Goal: Information Seeking & Learning: Learn about a topic

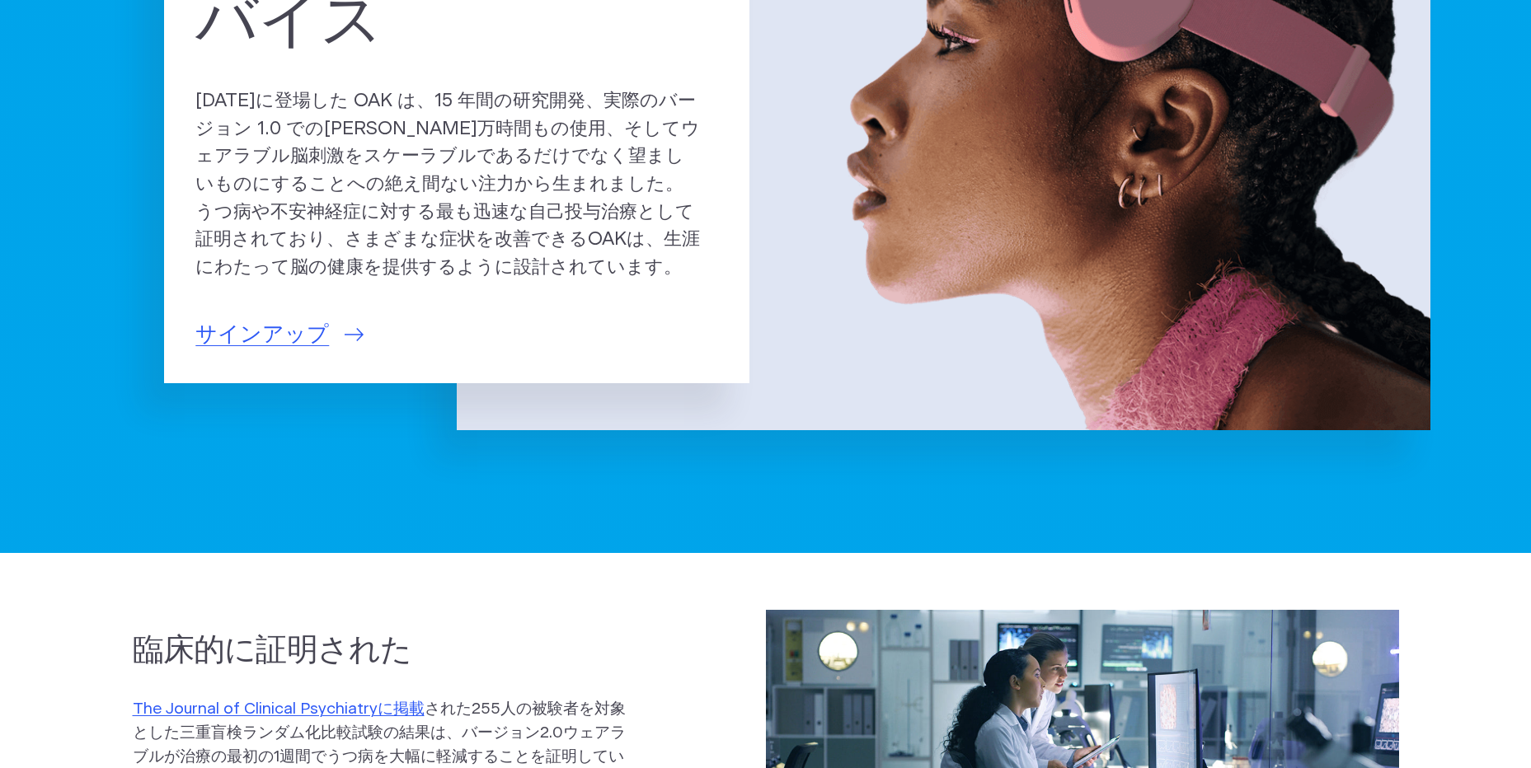
scroll to position [659, 0]
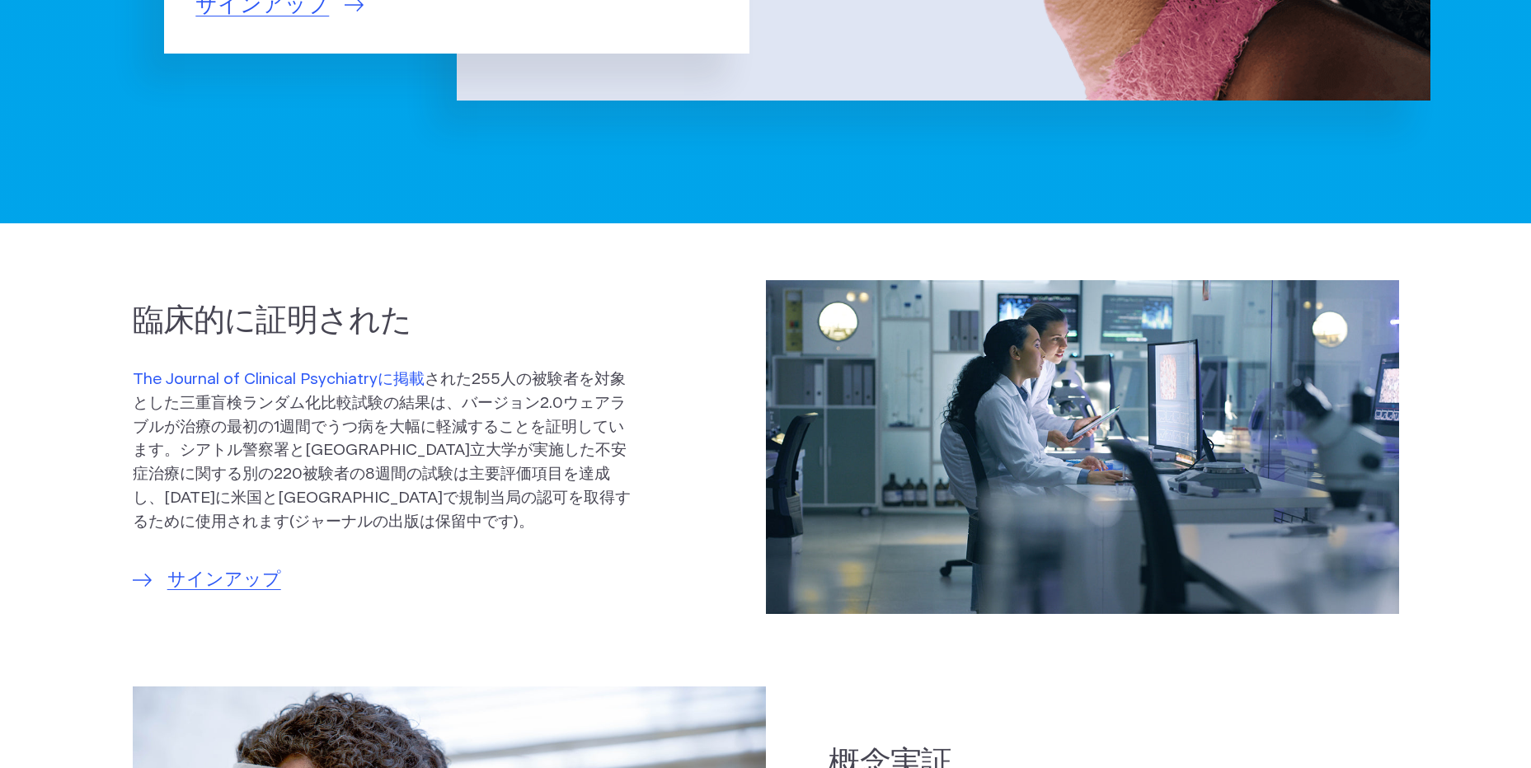
click at [307, 383] on link "The Journal of Clinical Psychiatryに掲載" at bounding box center [279, 380] width 292 height 16
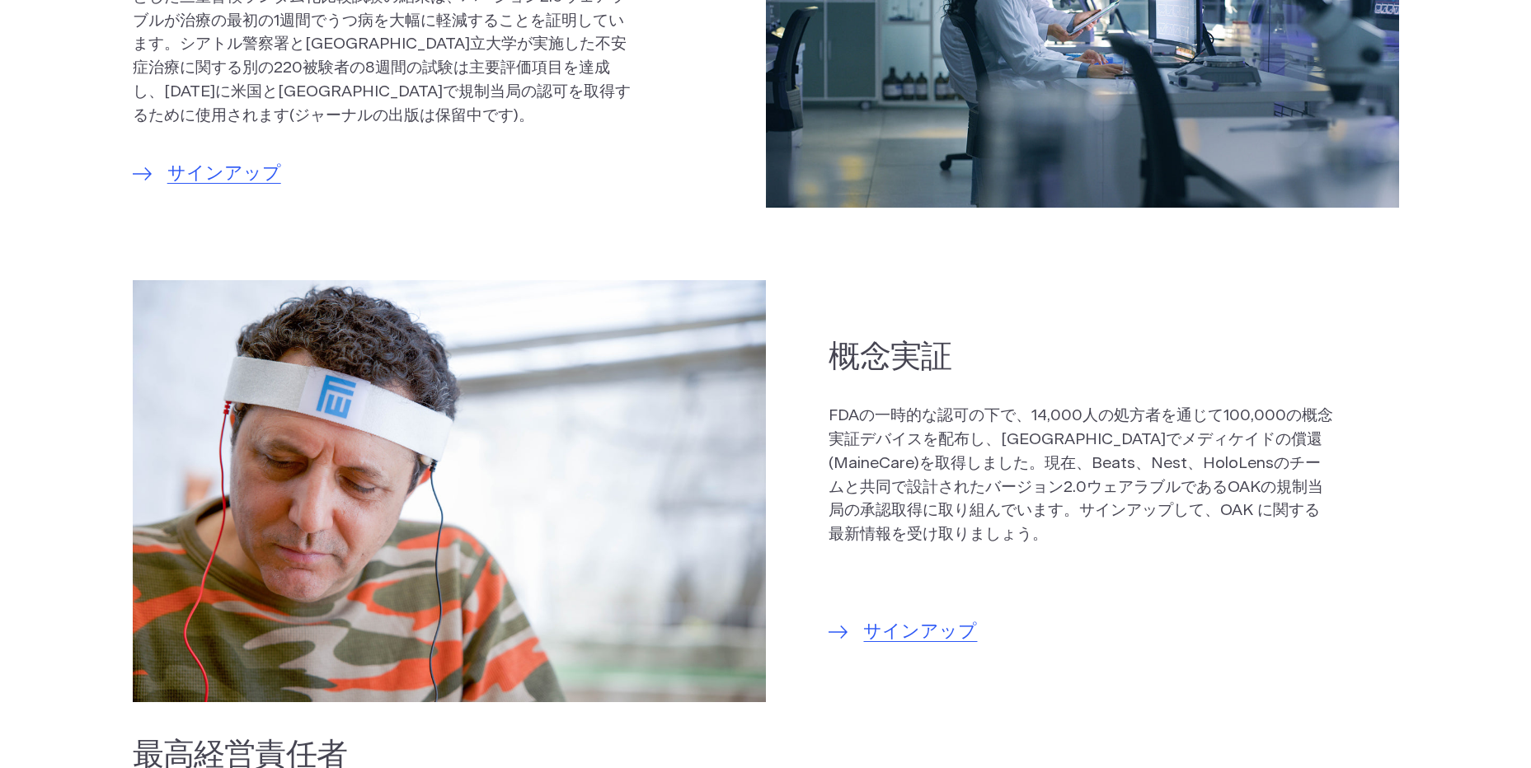
scroll to position [1071, 0]
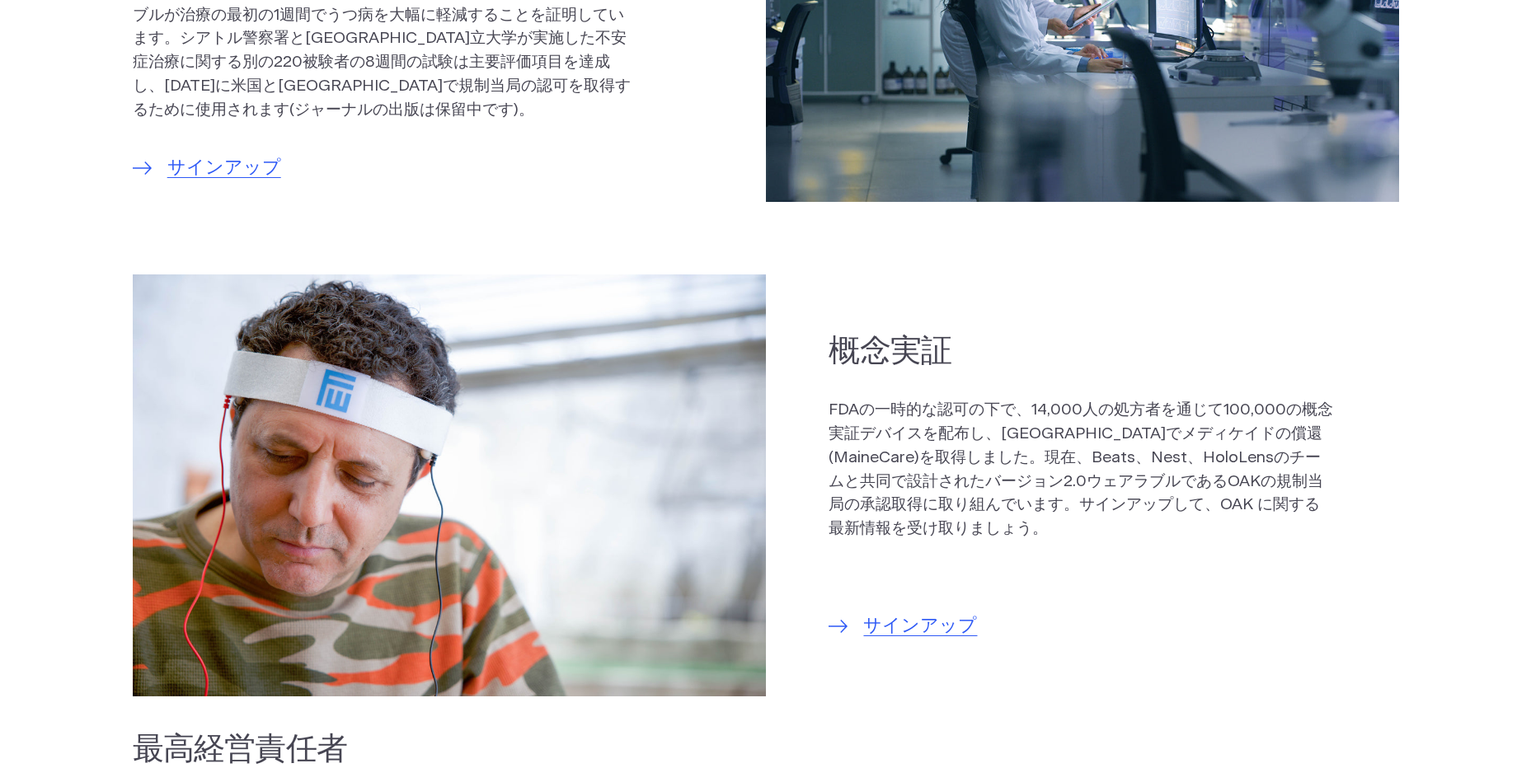
click at [1293, 489] on p "FDAの一時的な認可の下で、14,000人の処方者を通じて100,000の概念実証デバイスを配布し、メイン州でメディケイドの償還(MaineCare)を取得し…" at bounding box center [1081, 470] width 506 height 143
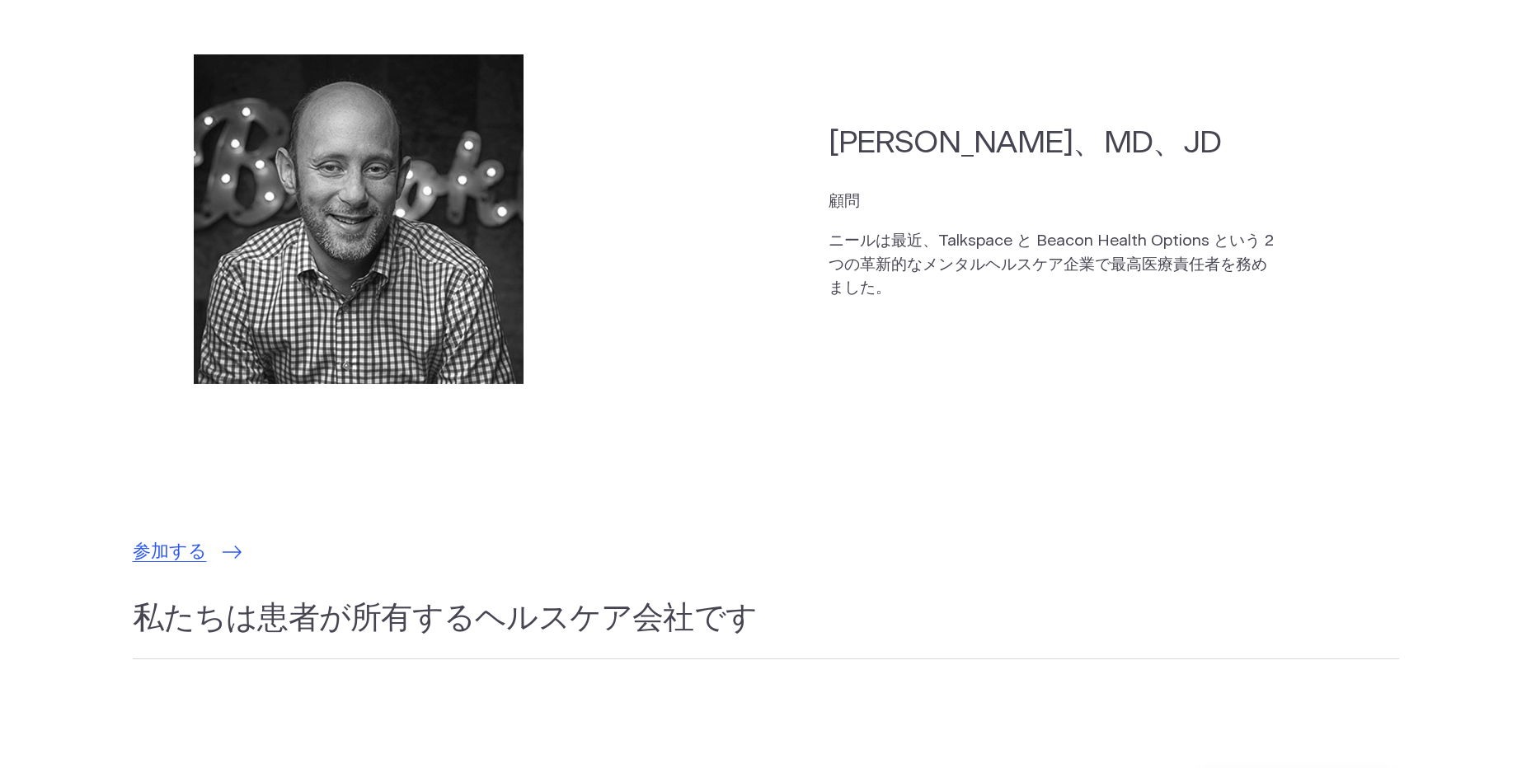
scroll to position [4781, 0]
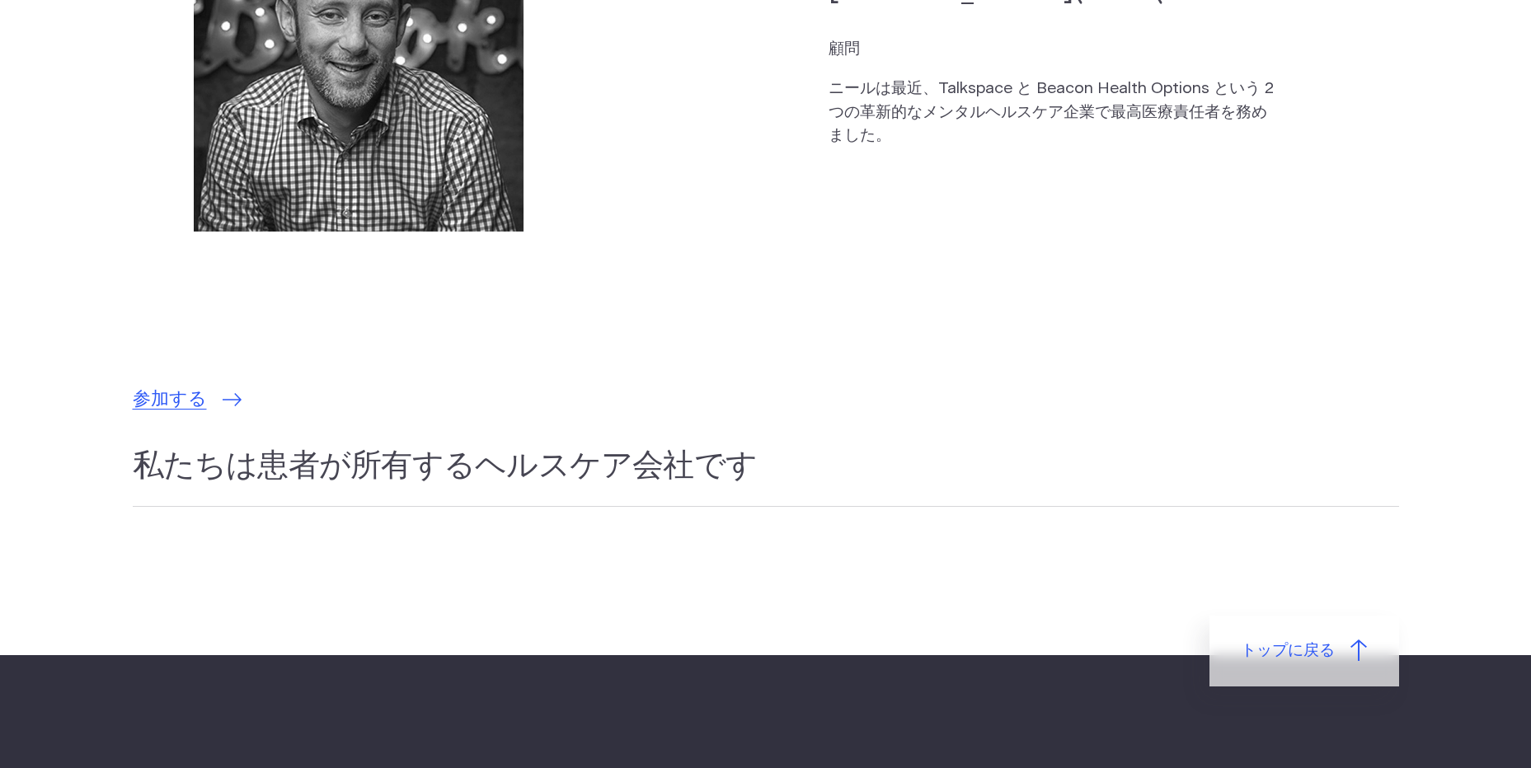
click at [561, 445] on h2 "私たちは患者が所有するヘルスケア会社です" at bounding box center [766, 475] width 1266 height 61
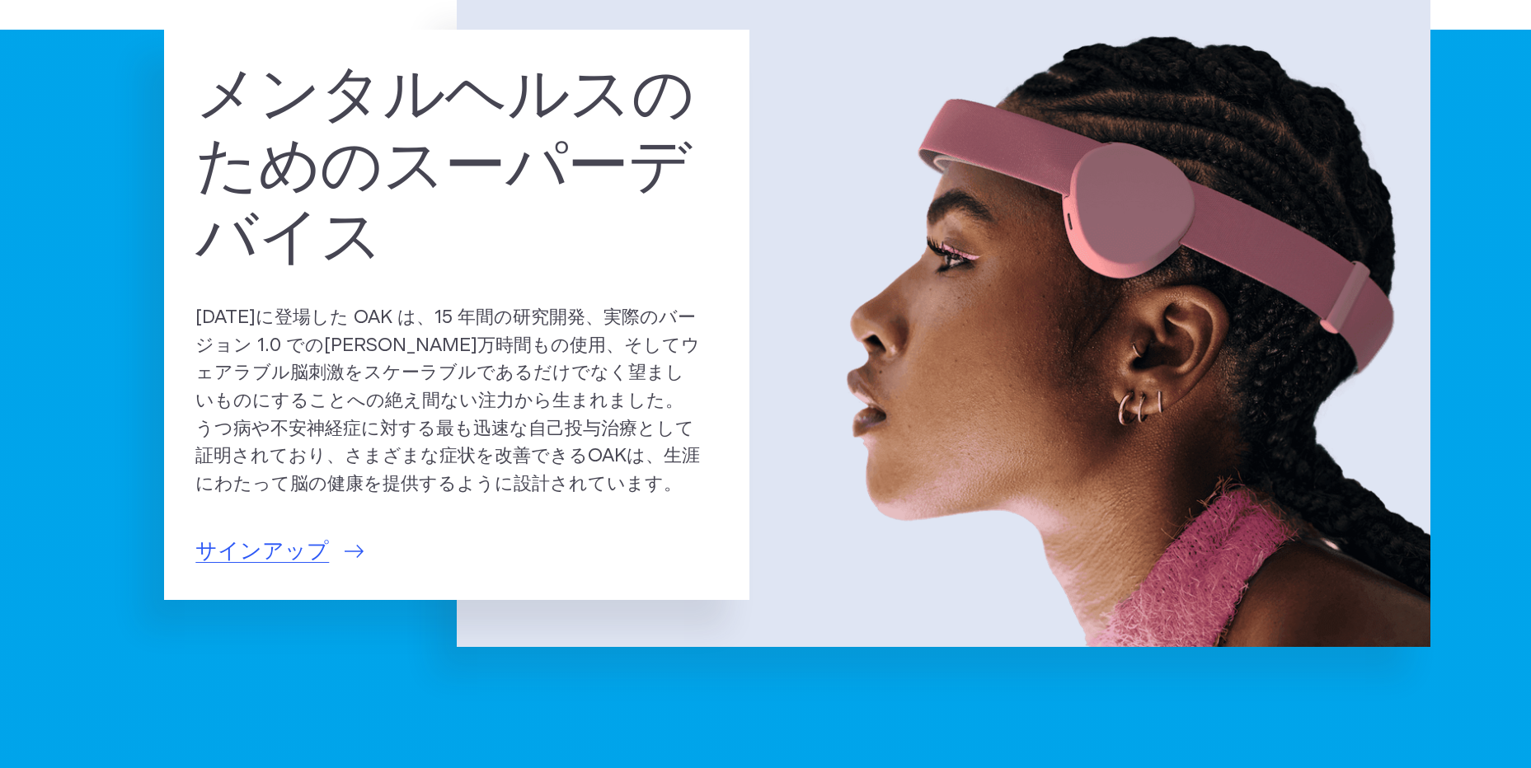
scroll to position [0, 0]
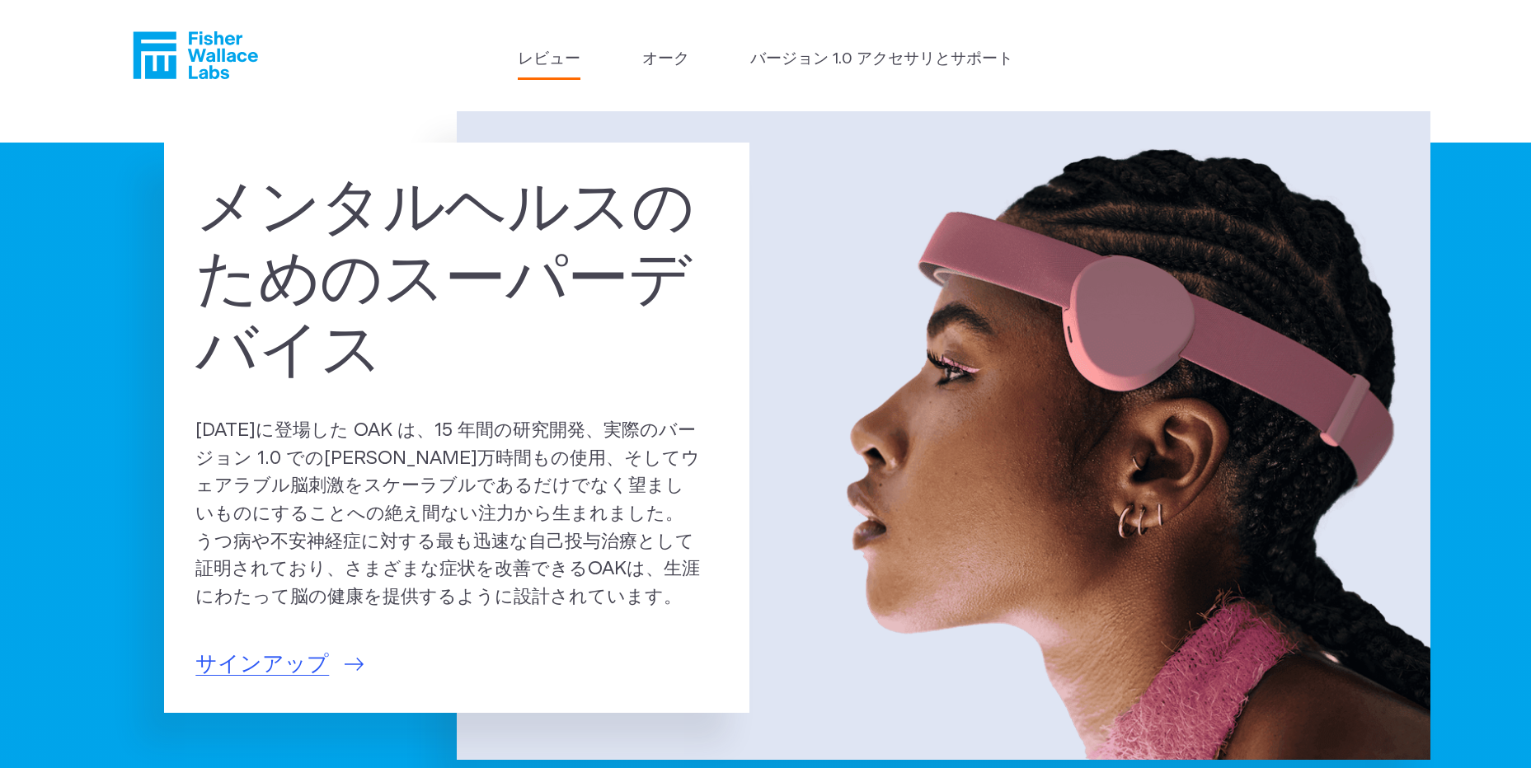
click at [567, 65] on link "レビュー" at bounding box center [549, 60] width 63 height 24
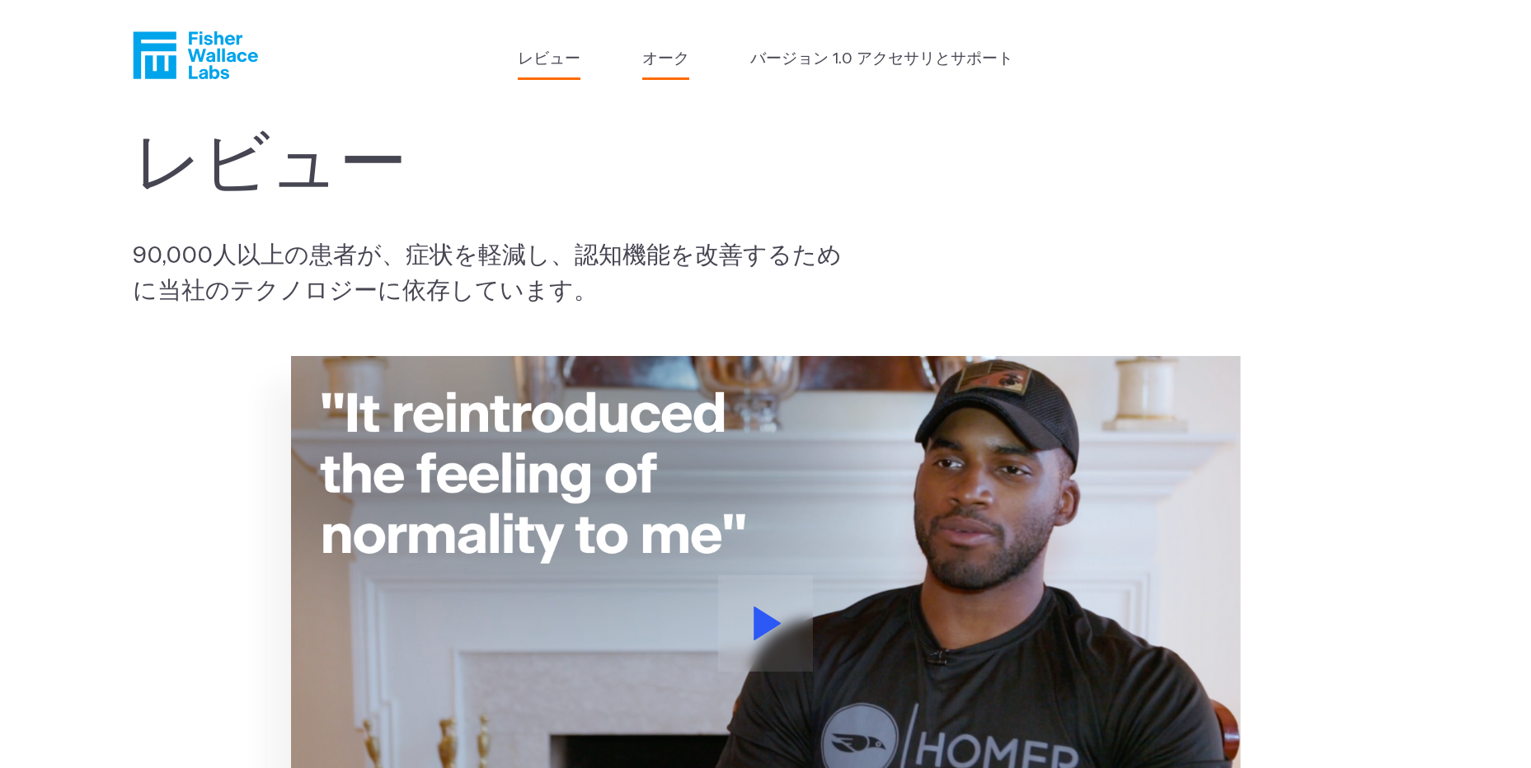
click at [651, 69] on link "オーク" at bounding box center [665, 60] width 47 height 24
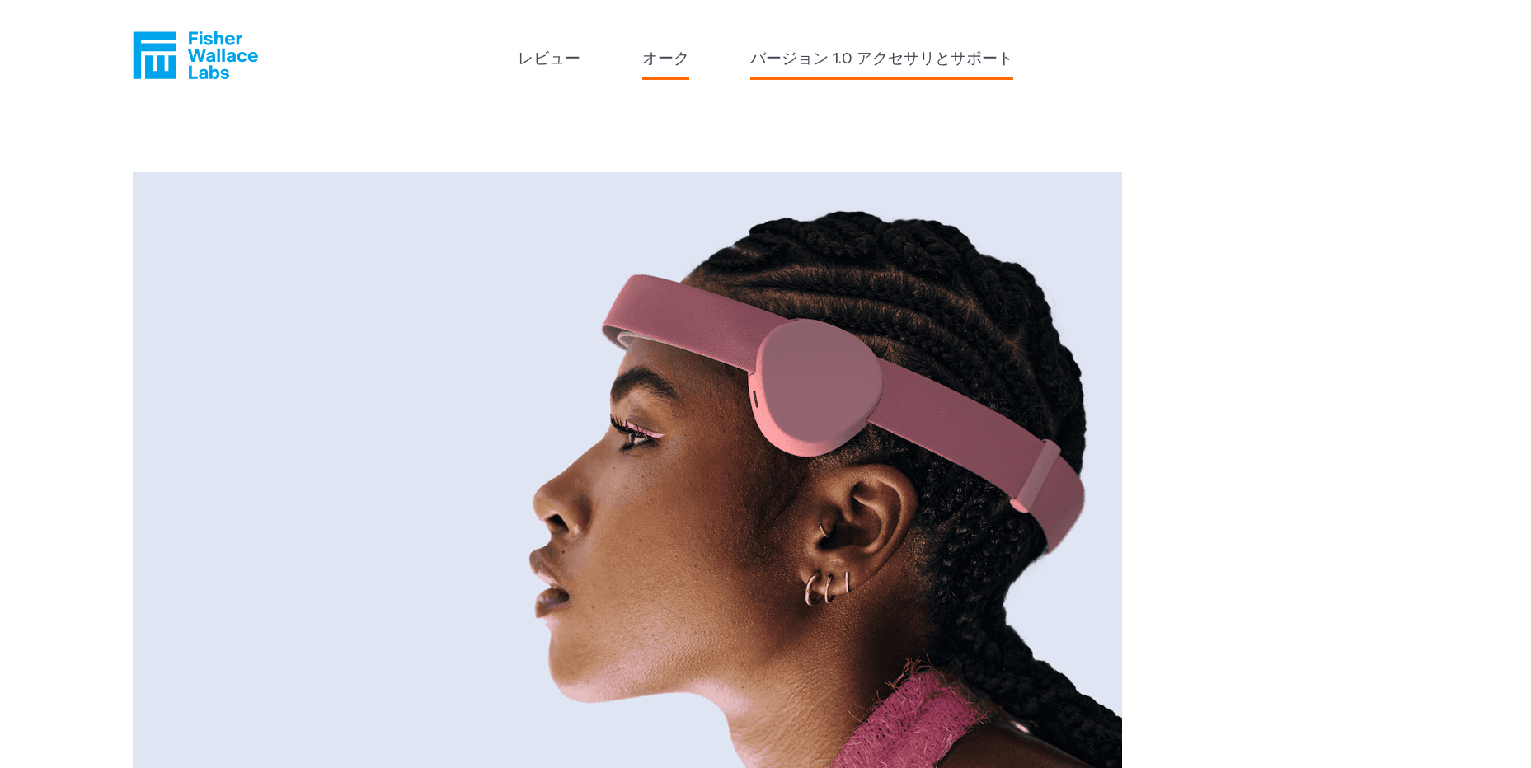
click at [818, 68] on link "バージョン 1.0 アクセサリとサポート" at bounding box center [881, 60] width 263 height 24
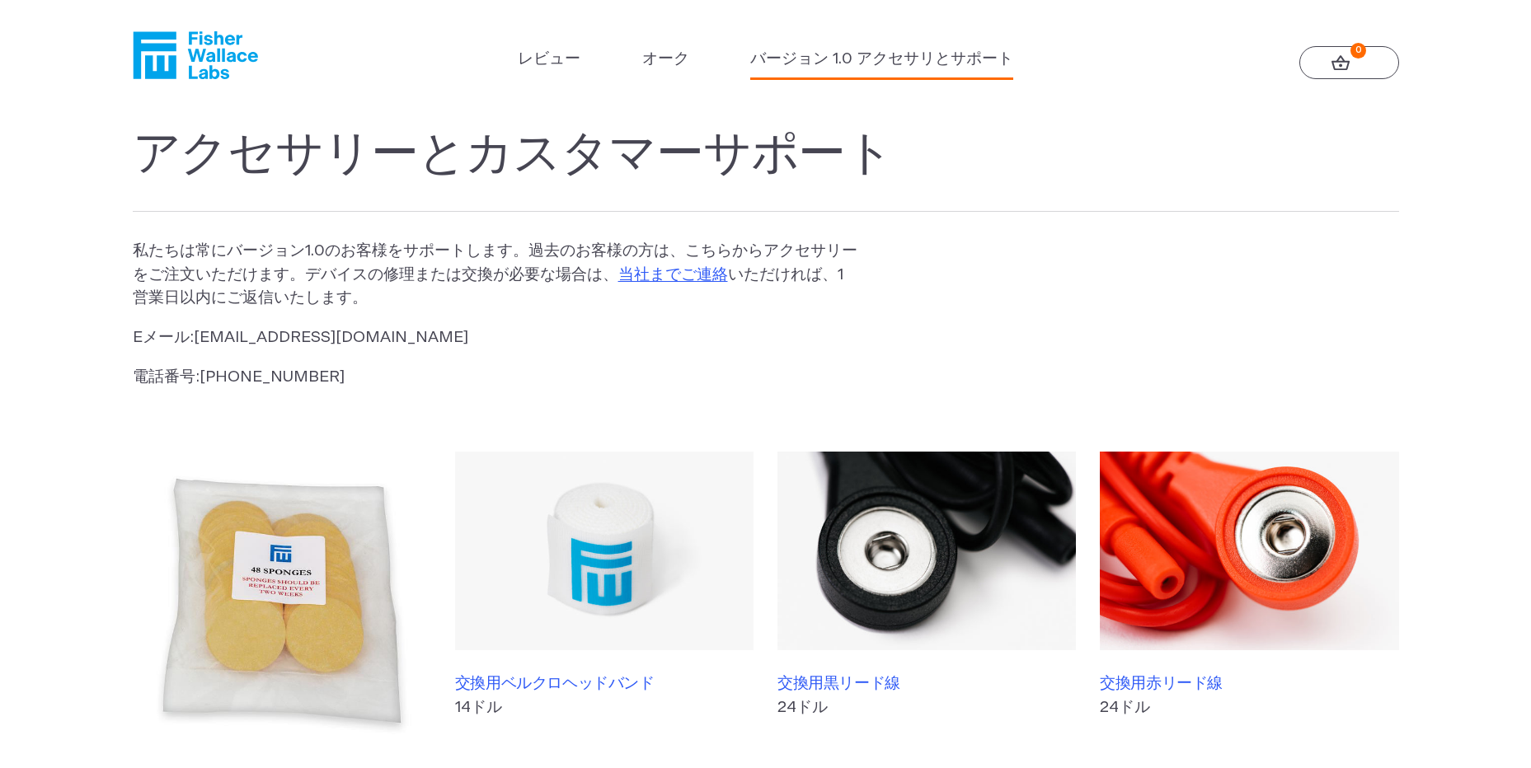
drag, startPoint x: 724, startPoint y: 229, endPoint x: 635, endPoint y: 248, distance: 90.2
click at [635, 248] on p "私たちは常にバージョン1.0のお客様をサポートします。過去のお客様の方は、こちらからアクセサリーをご注文いただけます。デバイスの修理または交換が必要な場合は、…" at bounding box center [497, 275] width 729 height 71
click at [663, 73] on li "オーク" at bounding box center [665, 63] width 47 height 31
click at [664, 67] on link "オーク" at bounding box center [665, 60] width 47 height 24
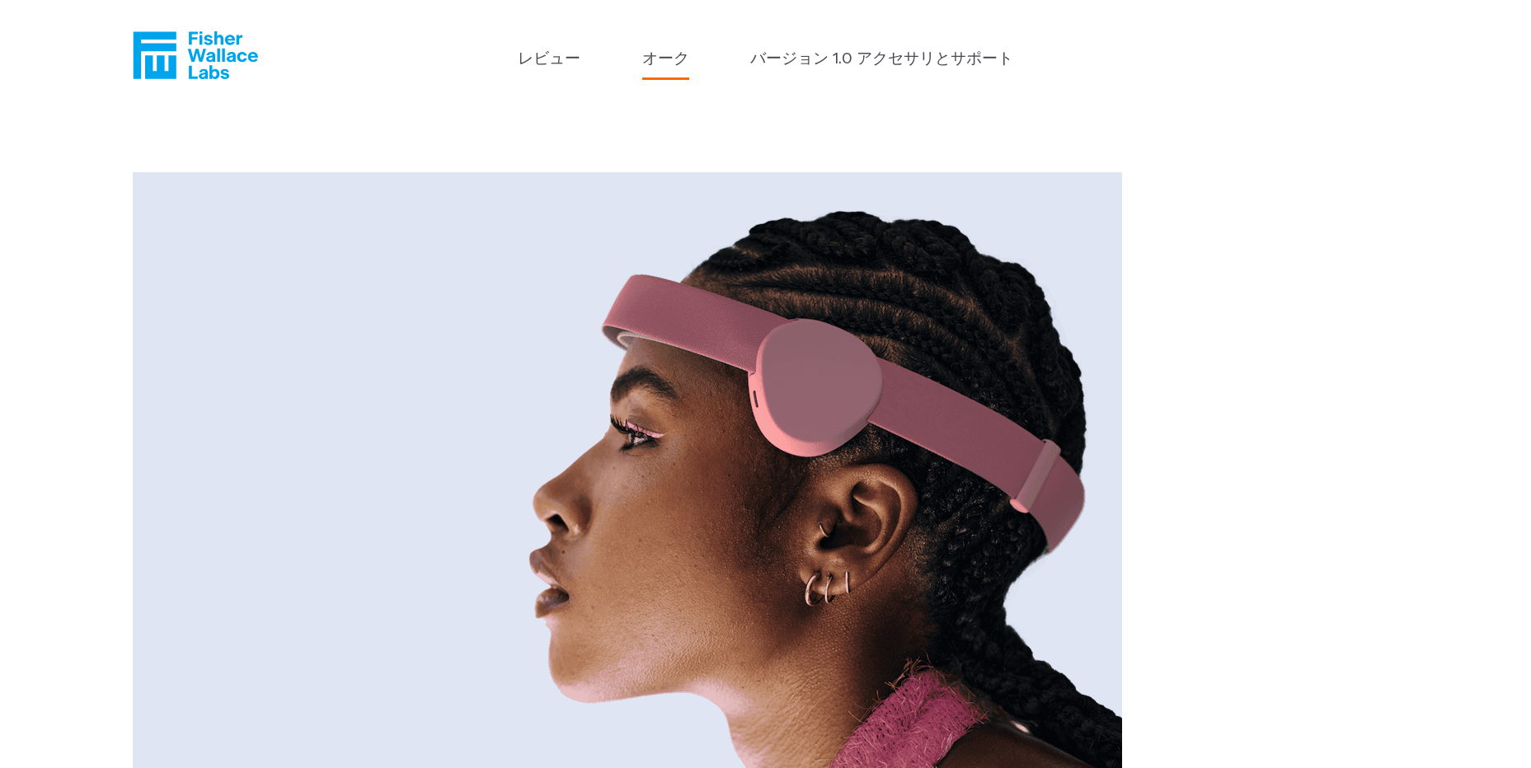
click at [579, 69] on ul "レビュー オーク バージョン 1.0 アクセサリとサポート" at bounding box center [765, 63] width 495 height 31
click at [556, 65] on link "レビュー" at bounding box center [549, 60] width 63 height 24
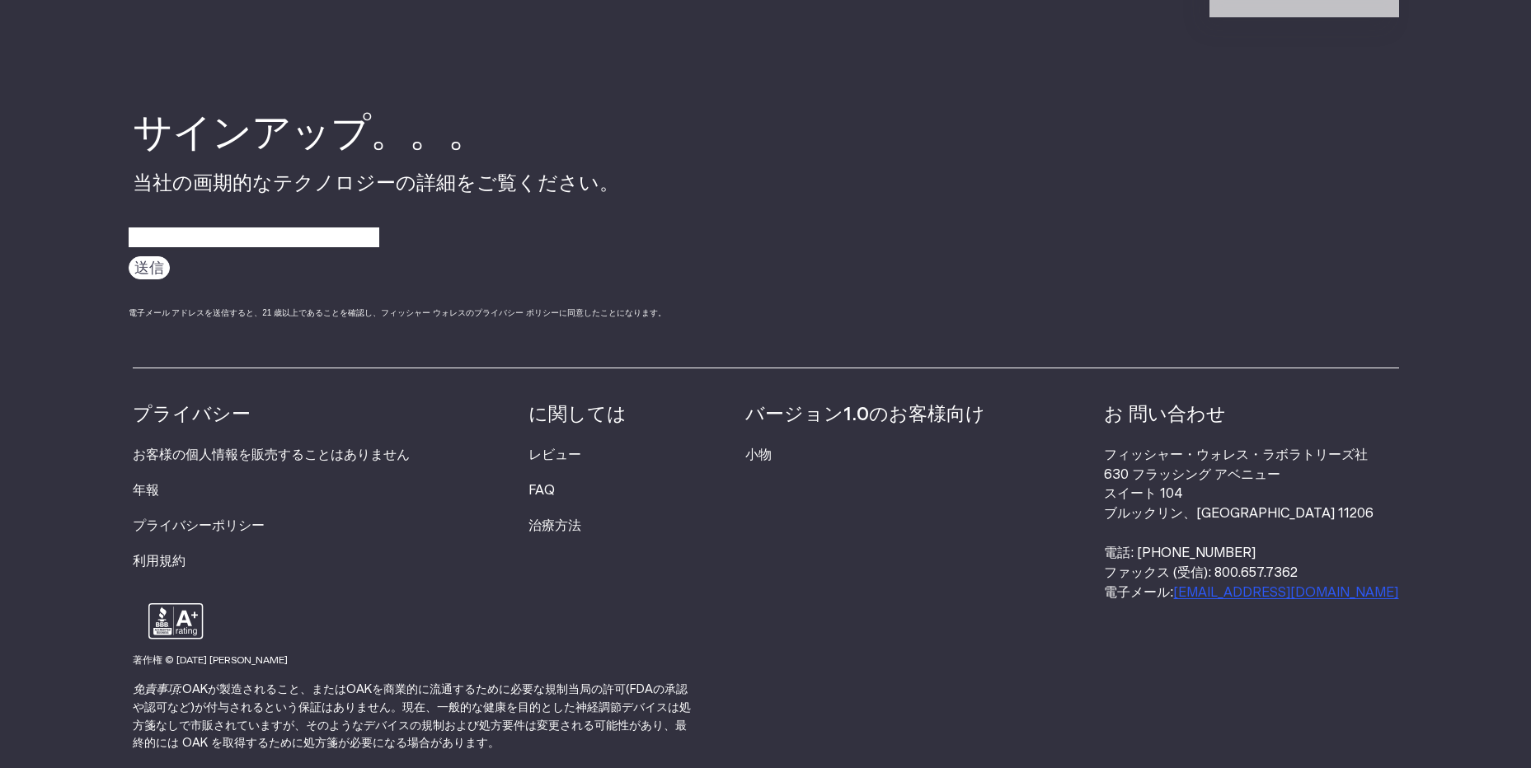
scroll to position [2143, 0]
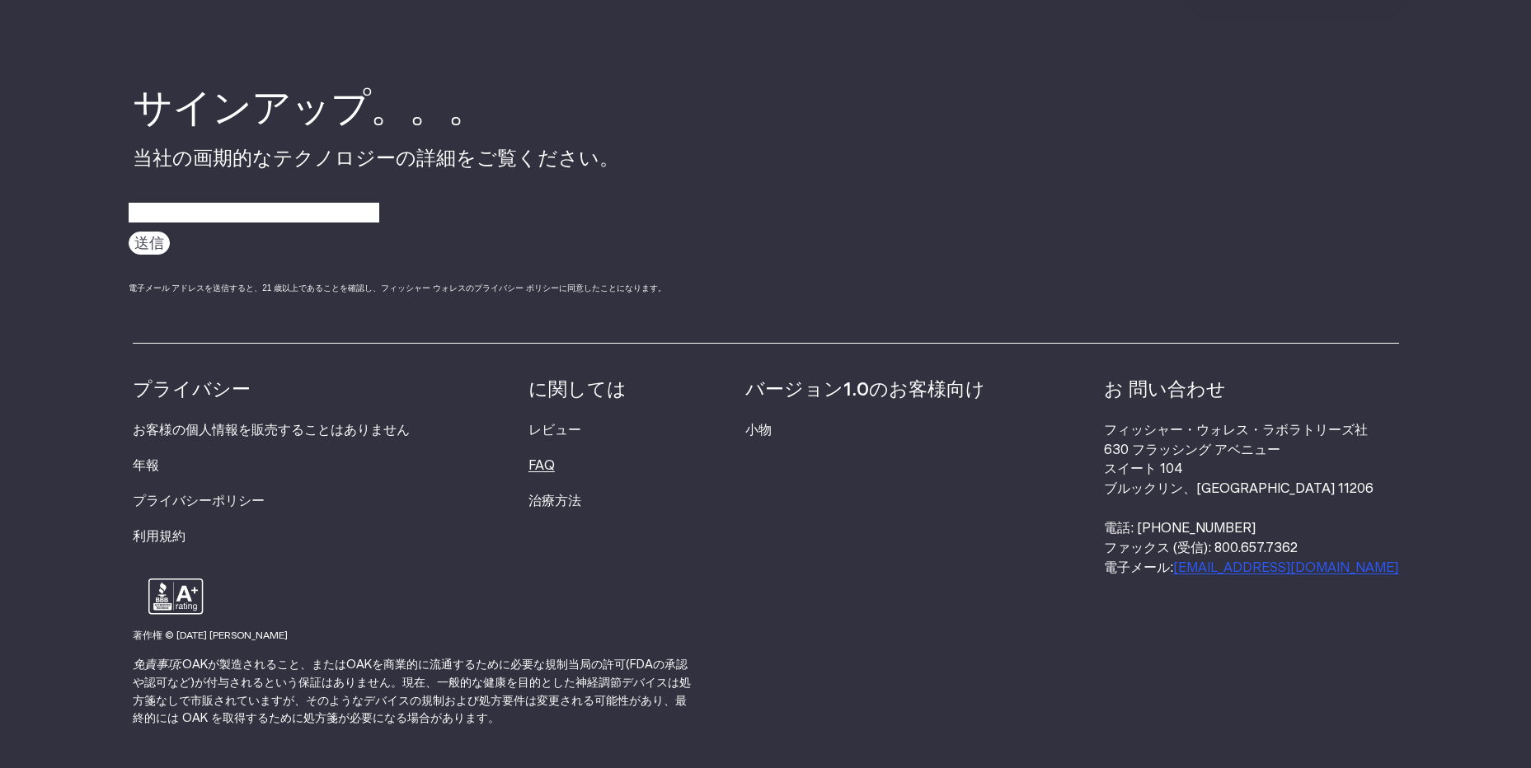
click at [555, 471] on link "FAQ" at bounding box center [541, 465] width 26 height 13
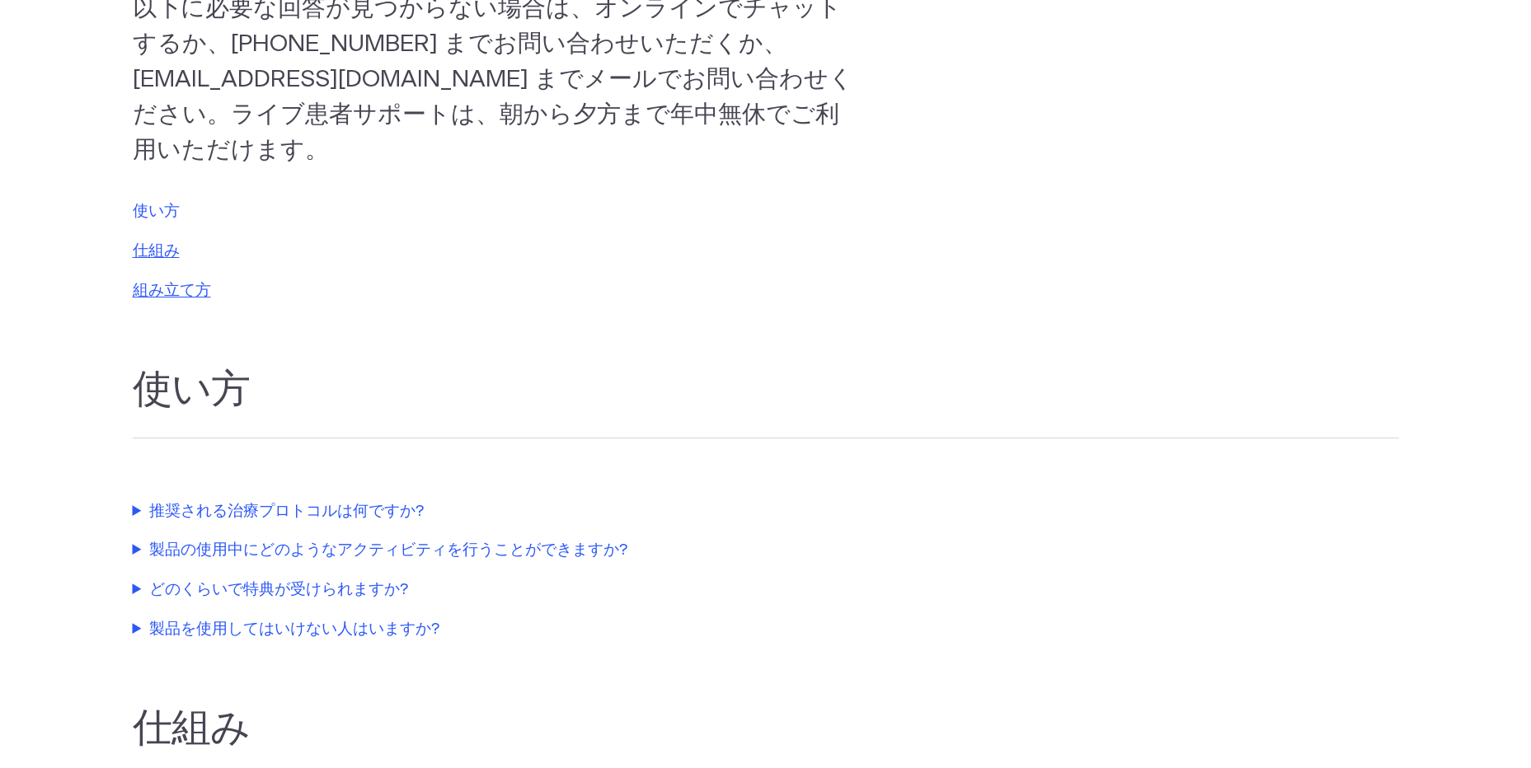
click at [161, 216] on link "使い方" at bounding box center [156, 212] width 47 height 16
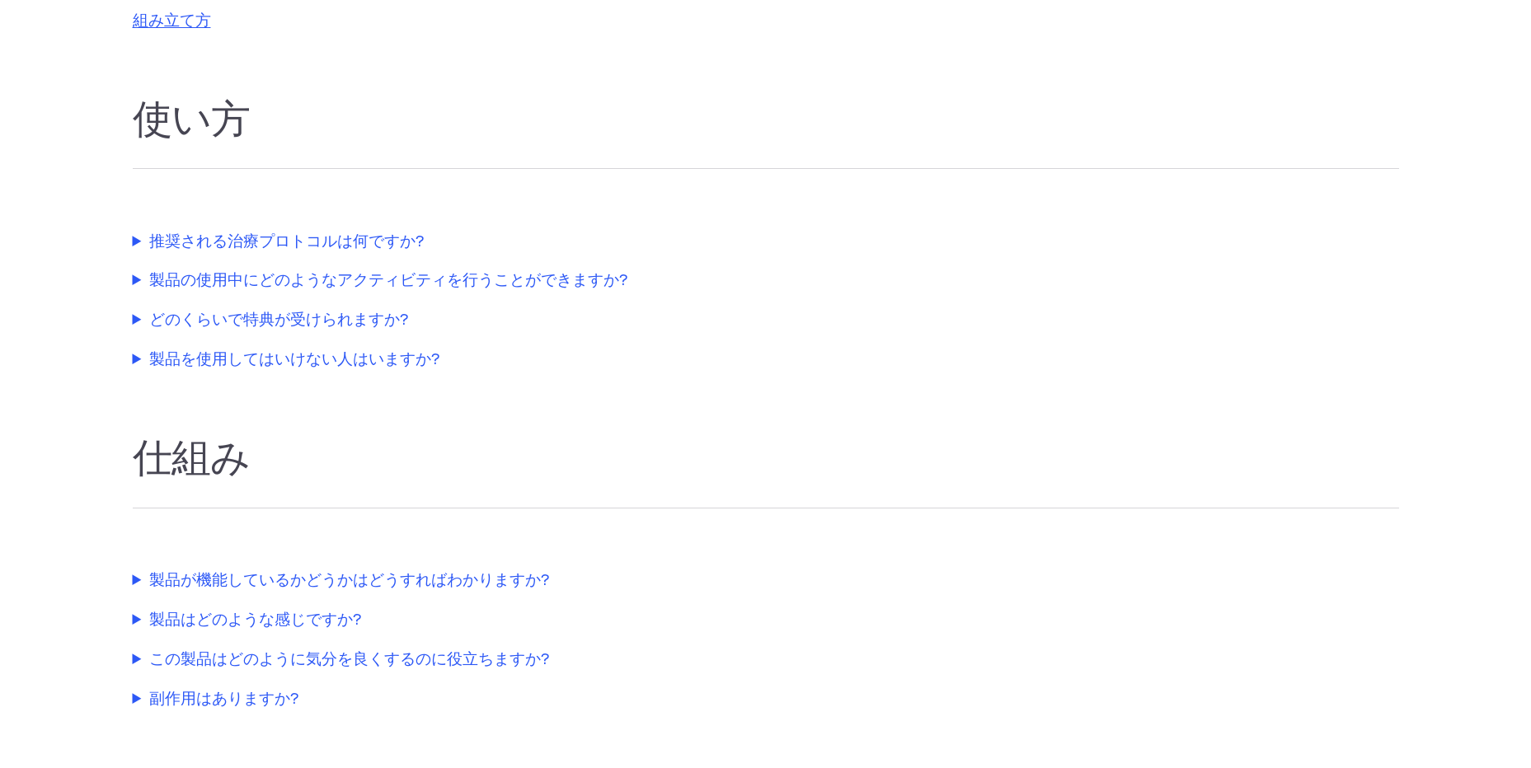
scroll to position [582, 0]
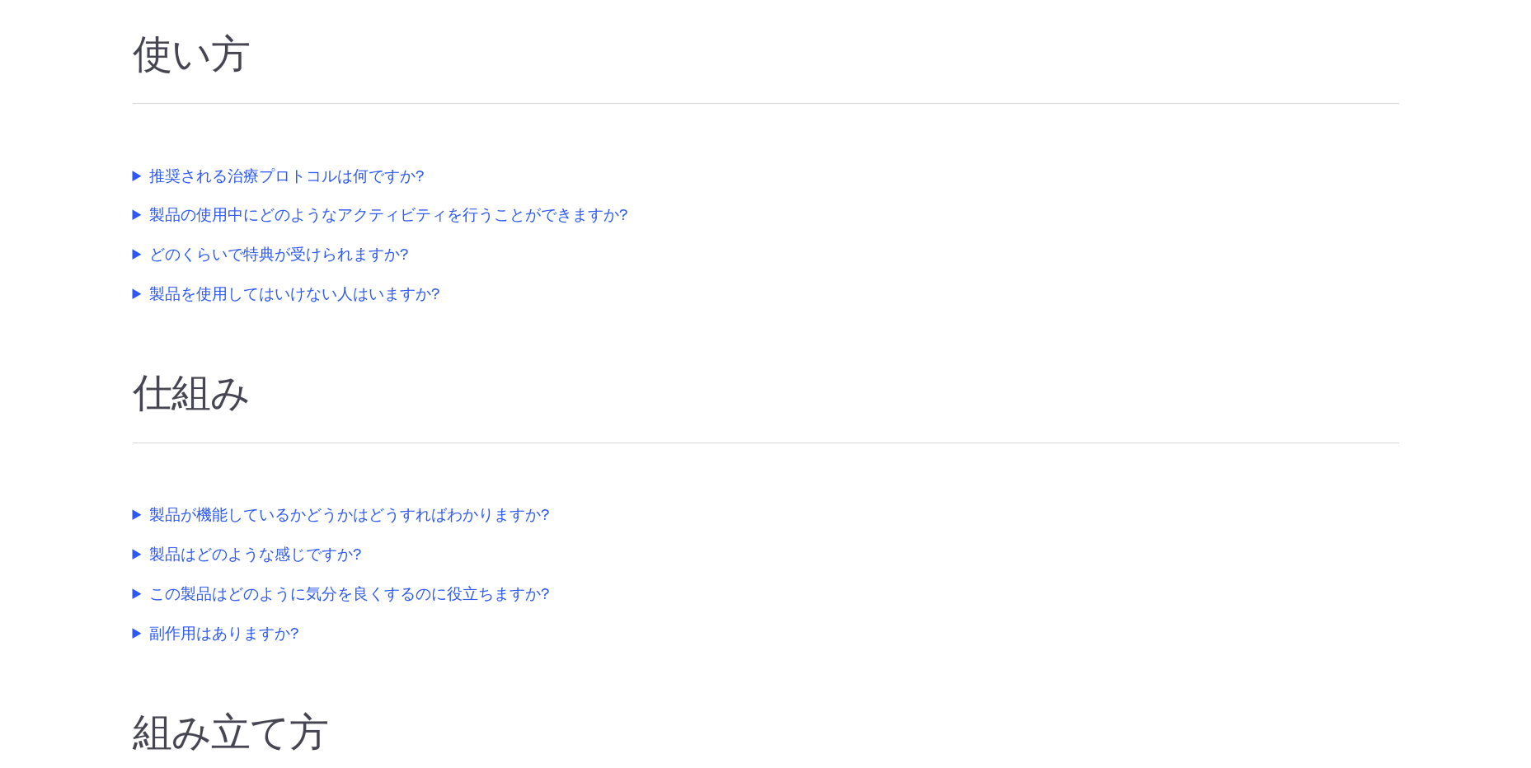
click at [226, 185] on summary "推奨される治療プロトコルは何ですか?" at bounding box center [508, 178] width 750 height 24
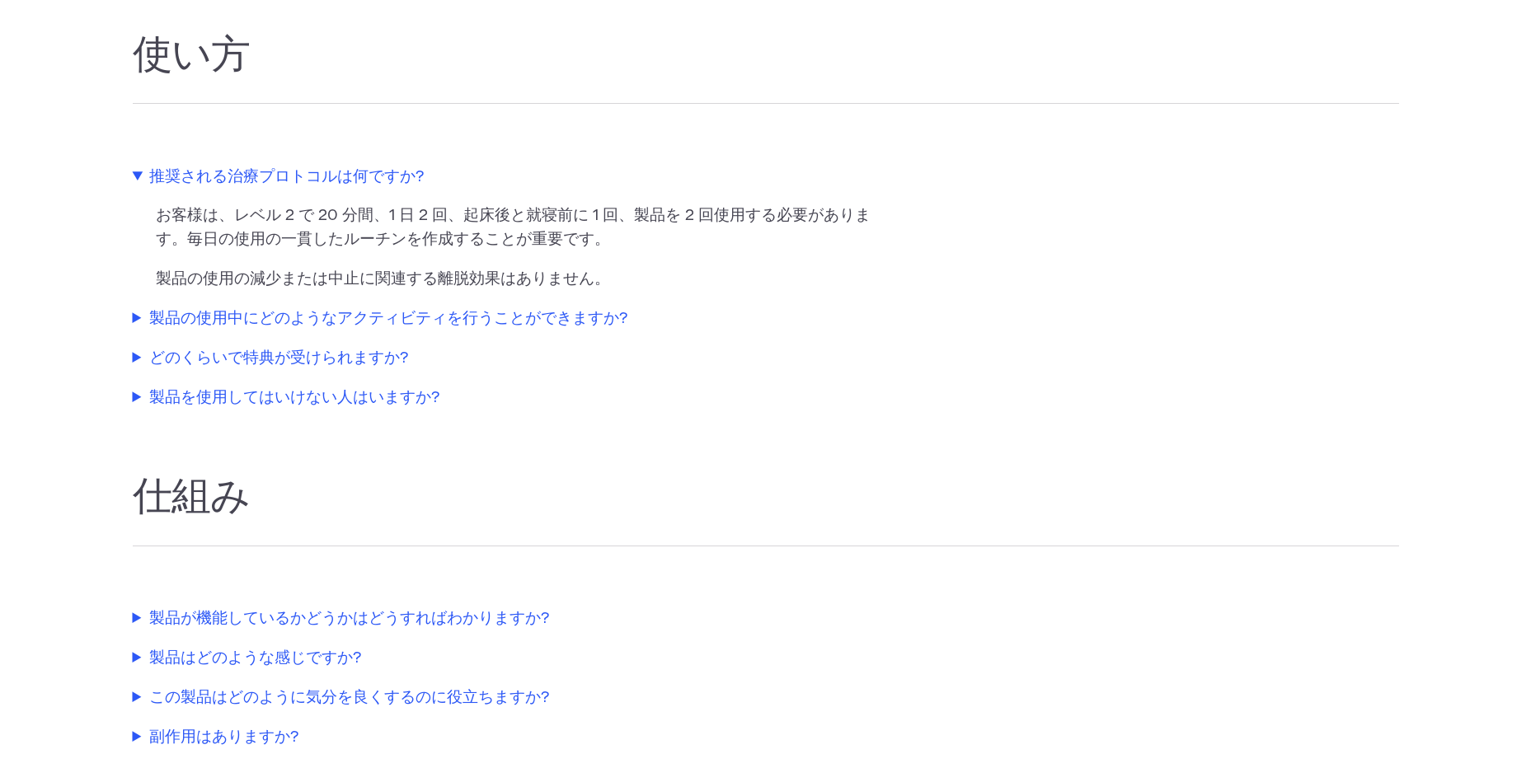
click at [227, 186] on summary "推奨される治療プロトコルは何ですか?" at bounding box center [508, 178] width 750 height 24
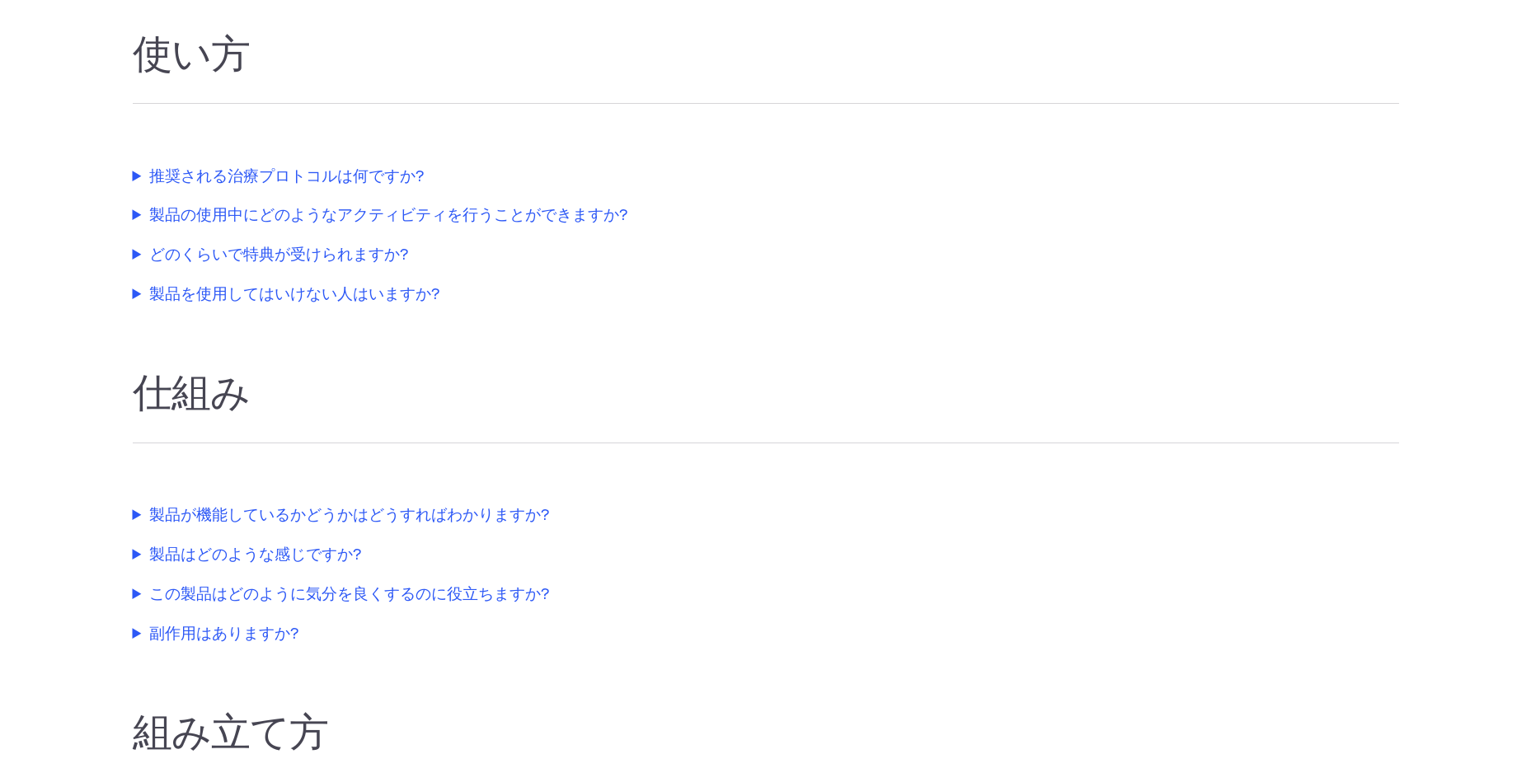
click at [227, 213] on summary "製品の使用中にどのようなアクティビティを行うことができますか?" at bounding box center [508, 216] width 750 height 24
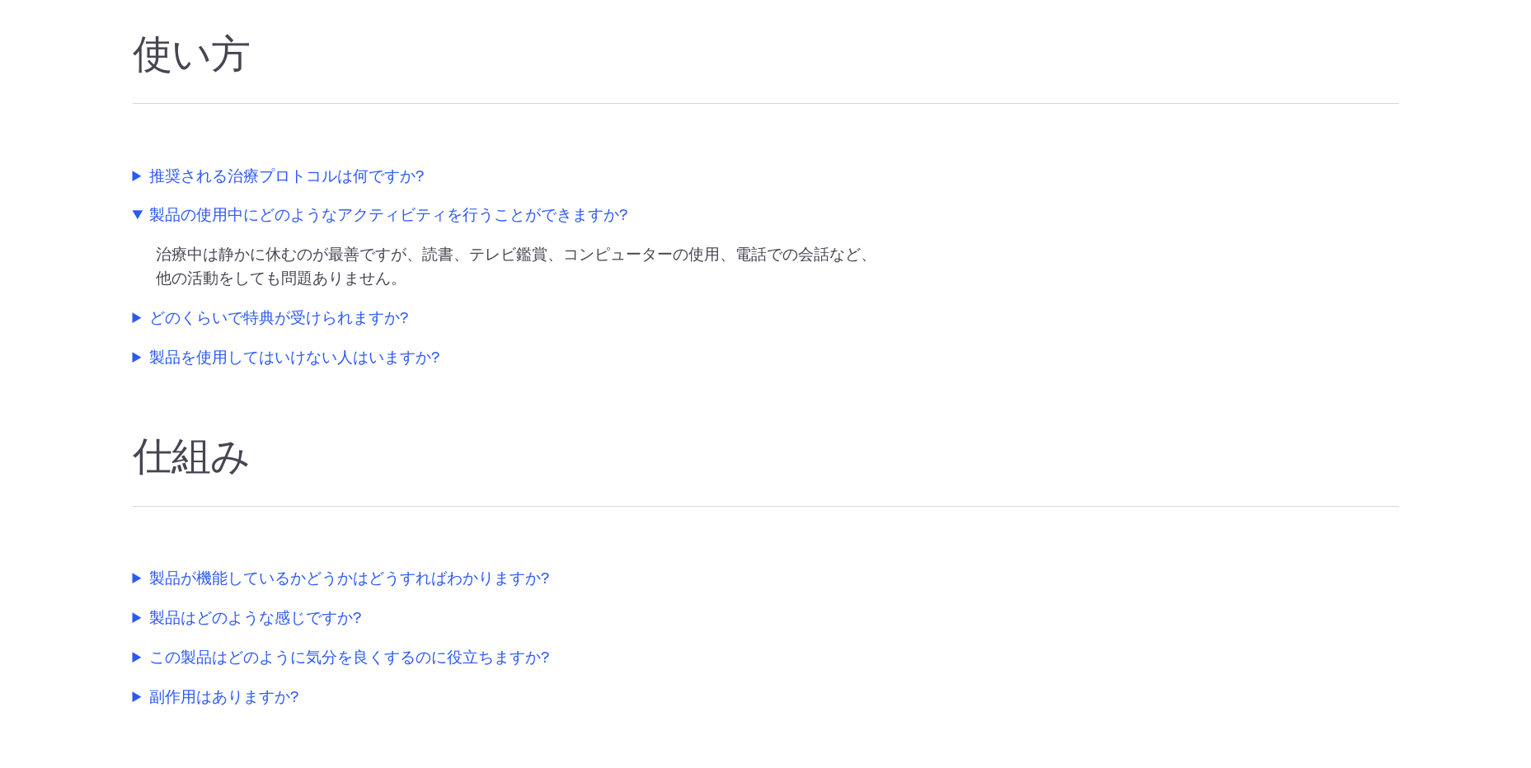
click at [227, 213] on summary "製品の使用中にどのようなアクティビティを行うことができますか?" at bounding box center [508, 216] width 750 height 24
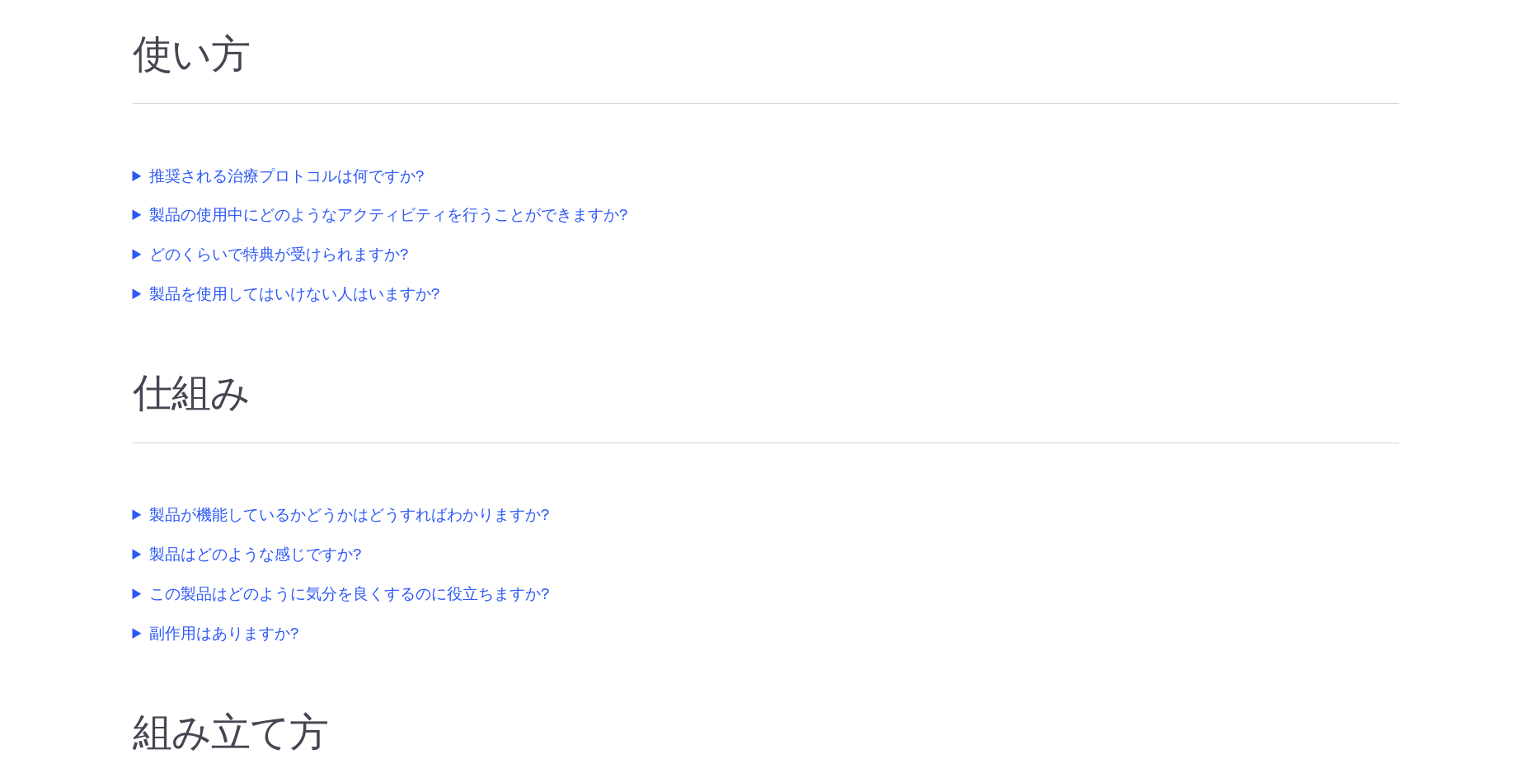
click at [223, 253] on summary "どのくらいで特典が受けられますか?" at bounding box center [508, 256] width 750 height 24
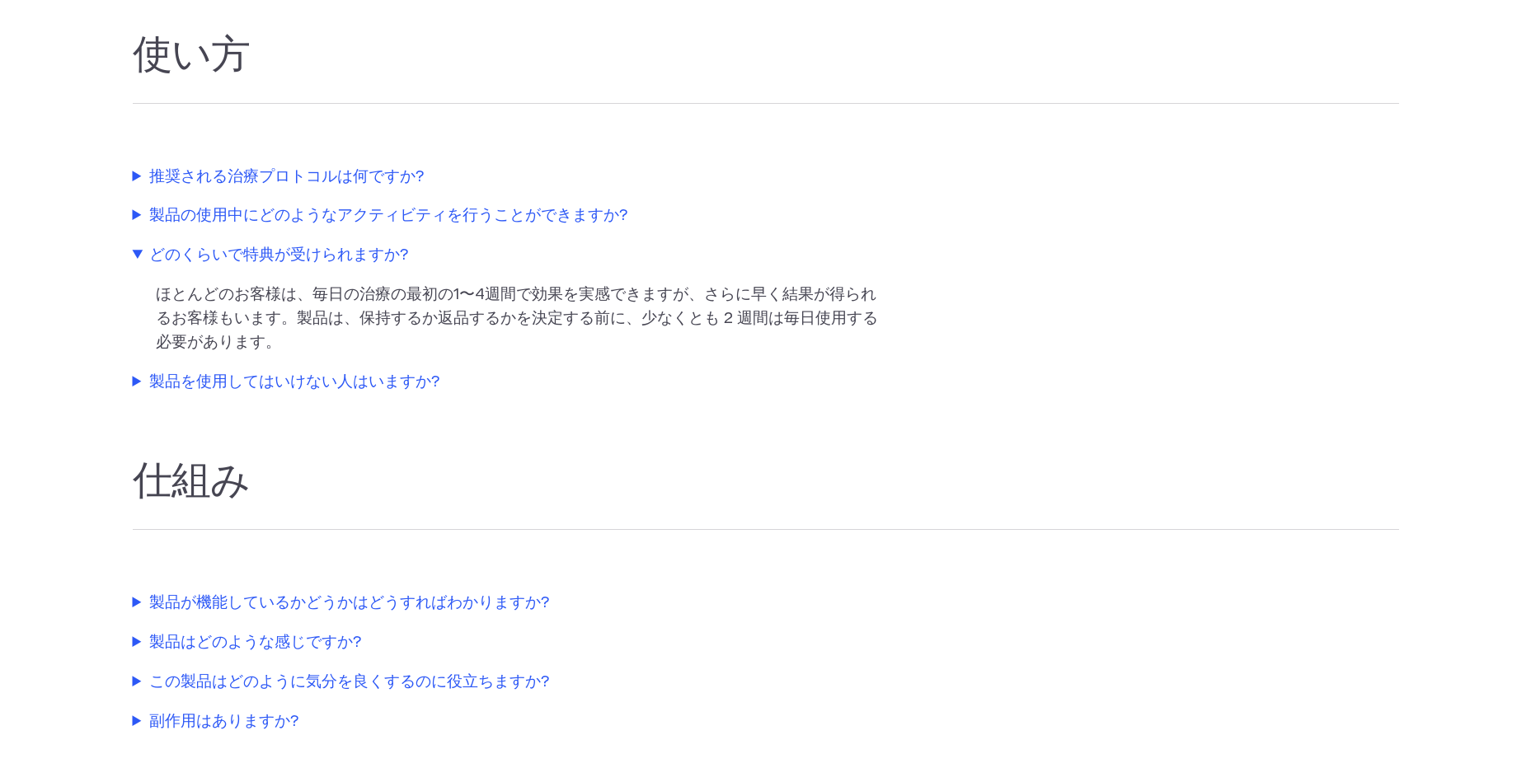
click at [223, 253] on summary "どのくらいで特典が受けられますか?" at bounding box center [508, 256] width 750 height 24
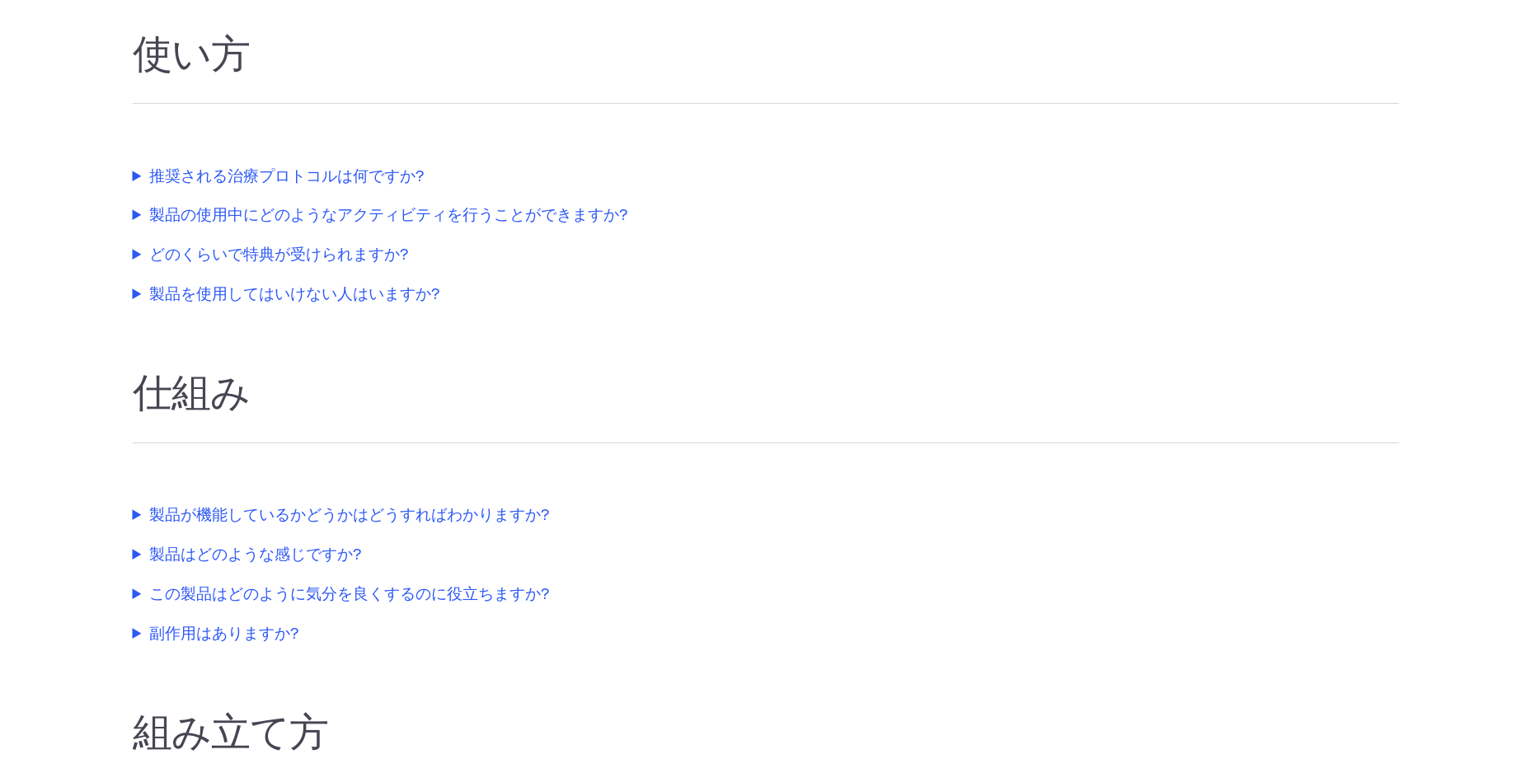
click at [219, 306] on summary "製品を使用してはいけない人はいますか?" at bounding box center [508, 296] width 750 height 24
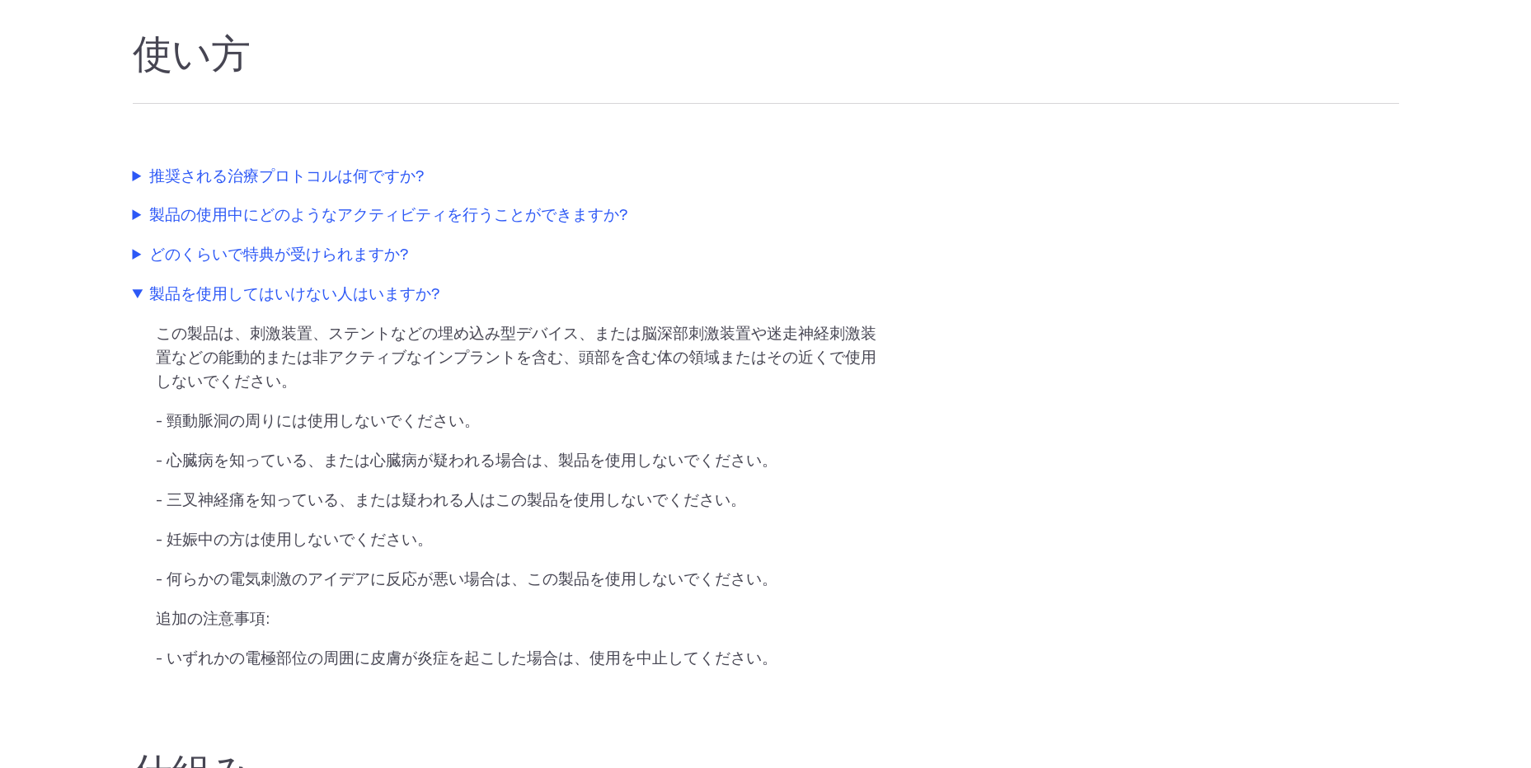
click at [219, 306] on summary "製品を使用してはいけない人はいますか?" at bounding box center [508, 296] width 750 height 24
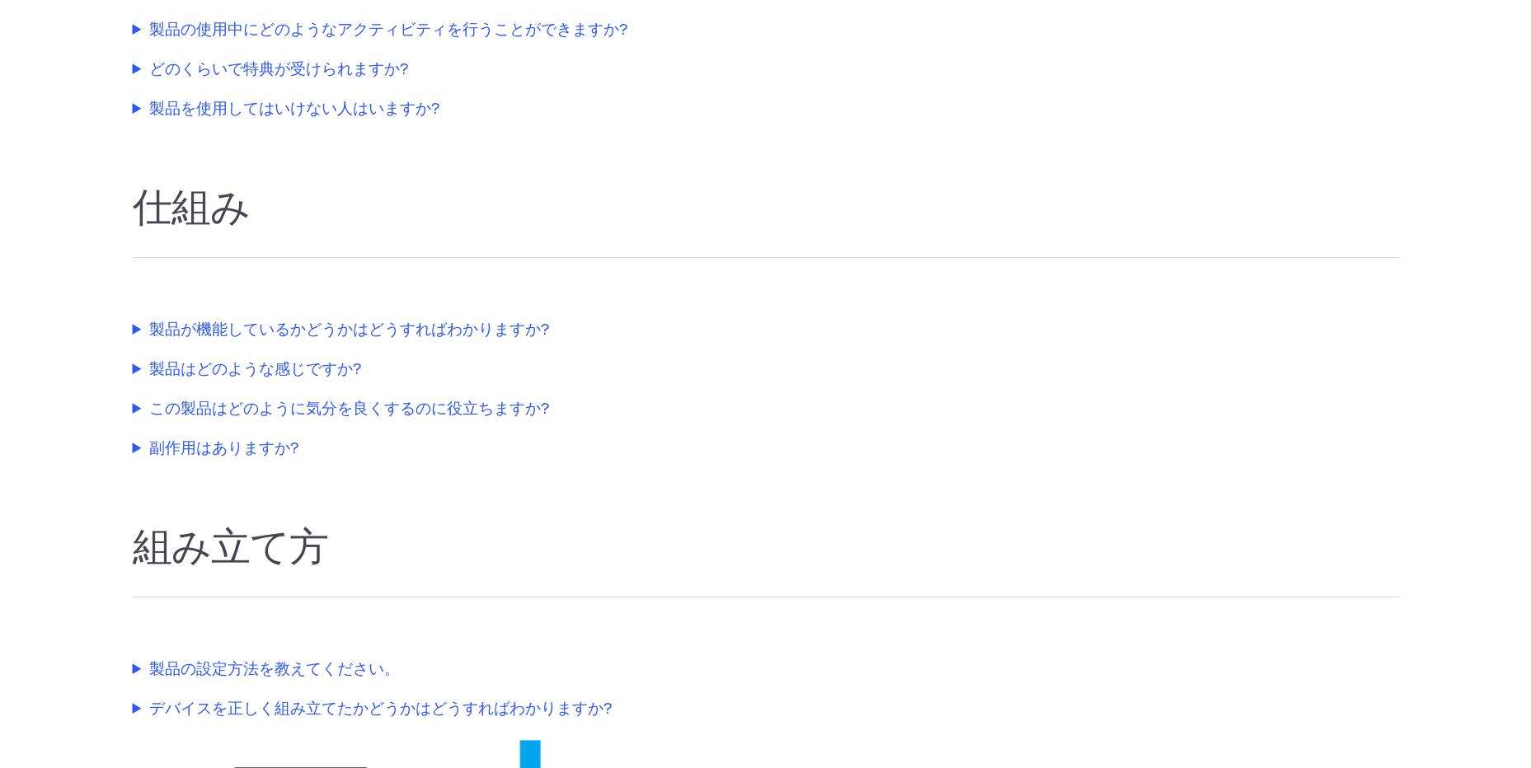
scroll to position [829, 0]
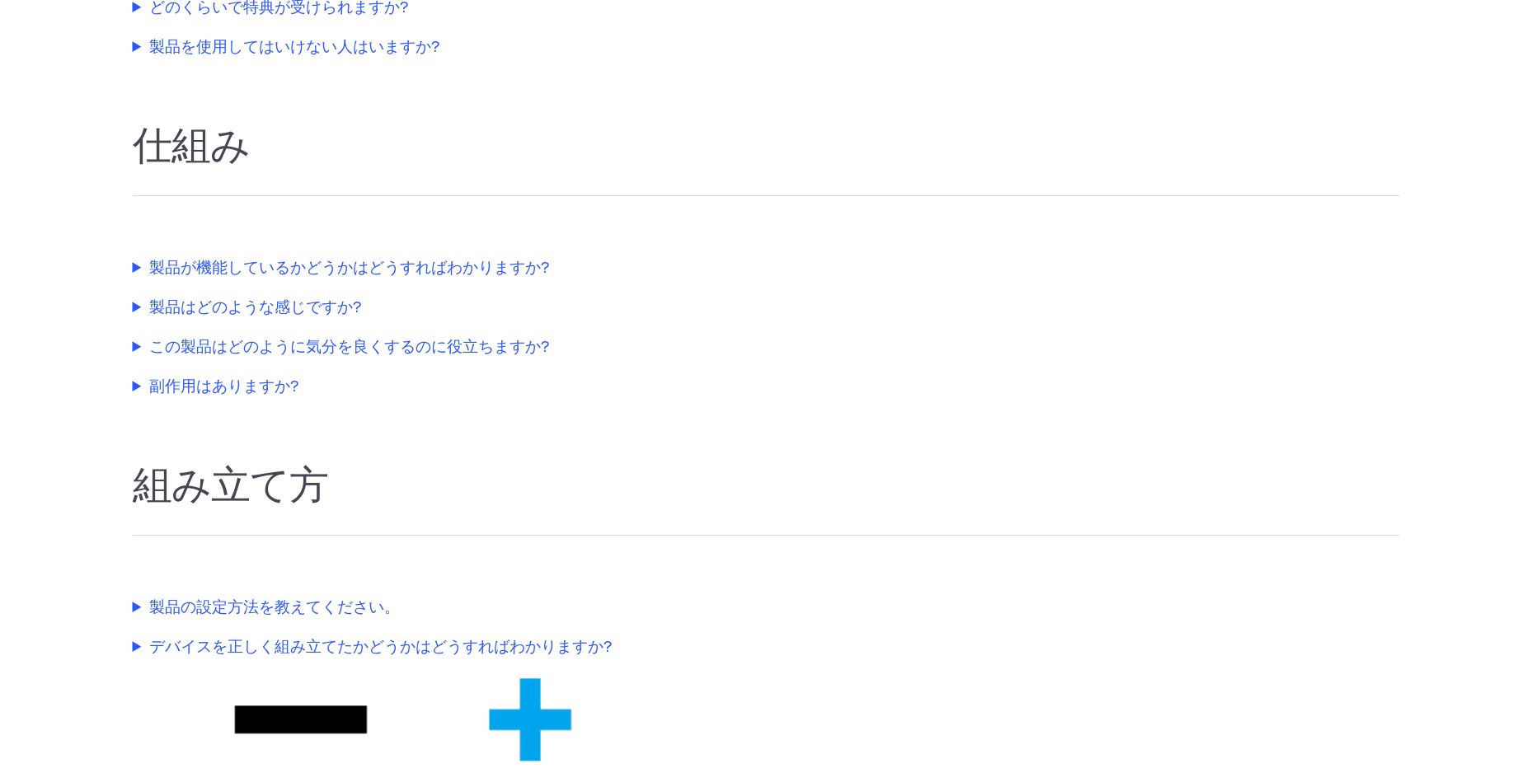
click at [221, 269] on summary "製品が機能しているかどうかはどうすればわかりますか?" at bounding box center [508, 269] width 750 height 24
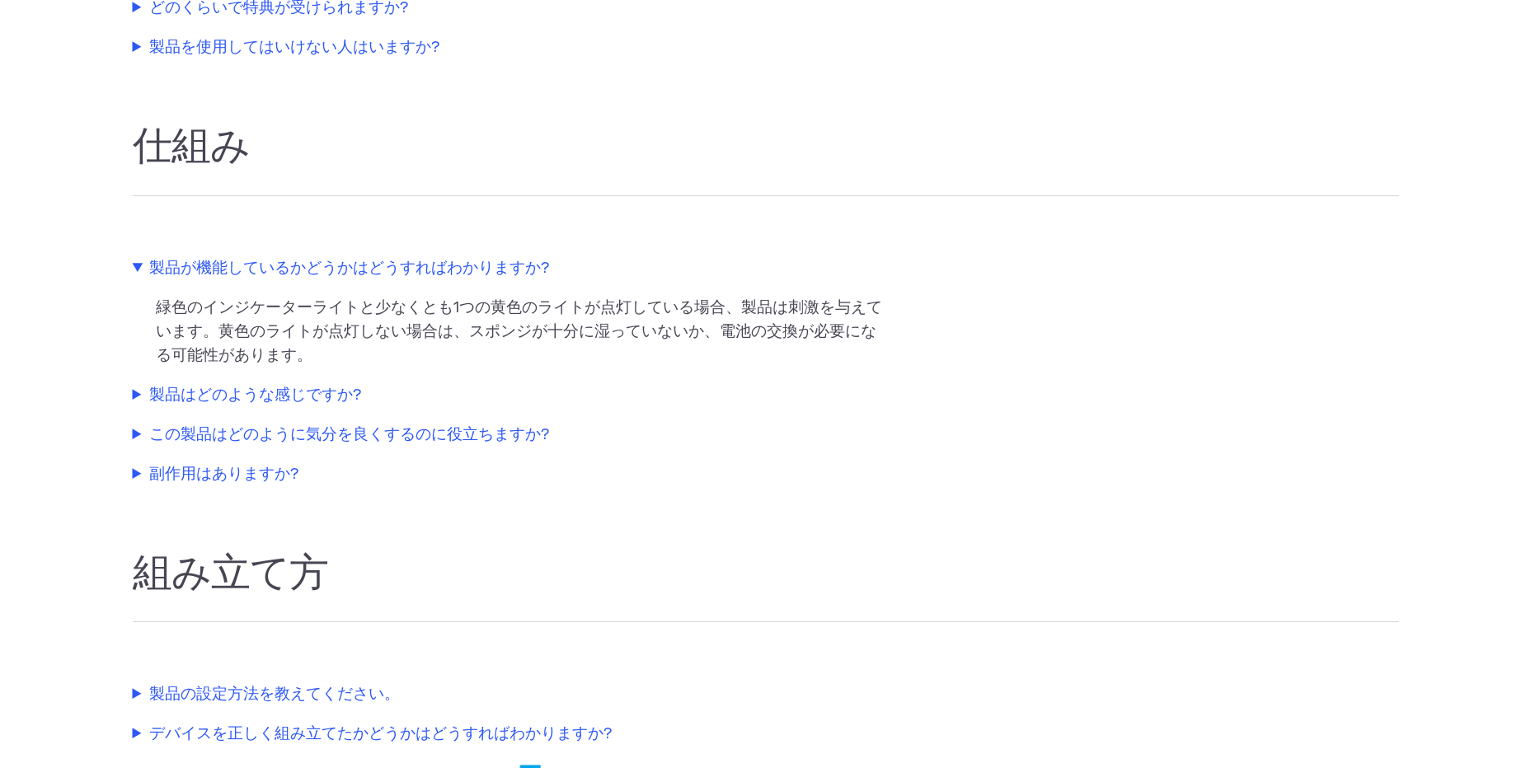
click at [221, 269] on summary "製品が機能しているかどうかはどうすればわかりますか?" at bounding box center [508, 269] width 750 height 24
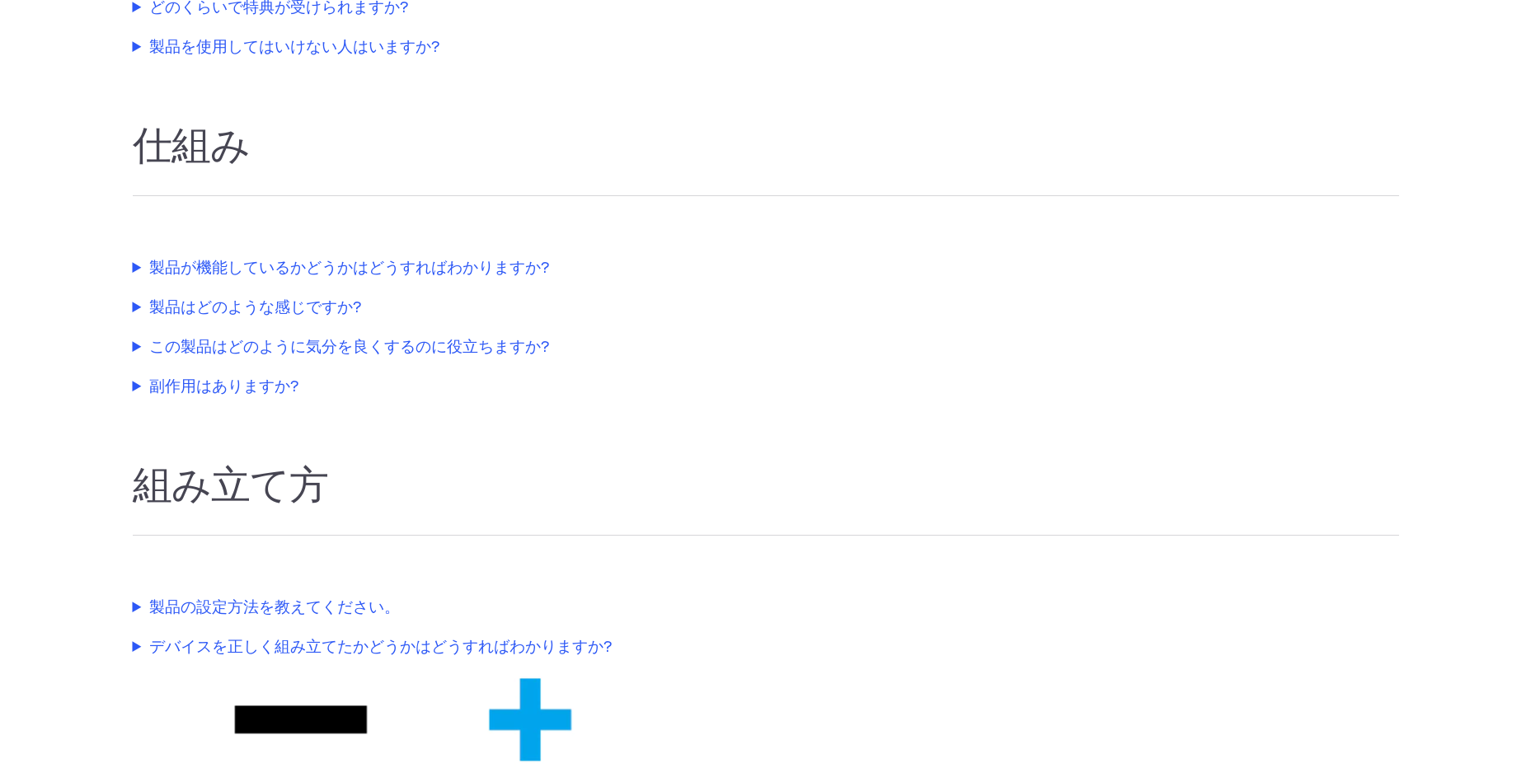
click at [218, 310] on summary "製品はどのような感じですか?" at bounding box center [508, 309] width 750 height 24
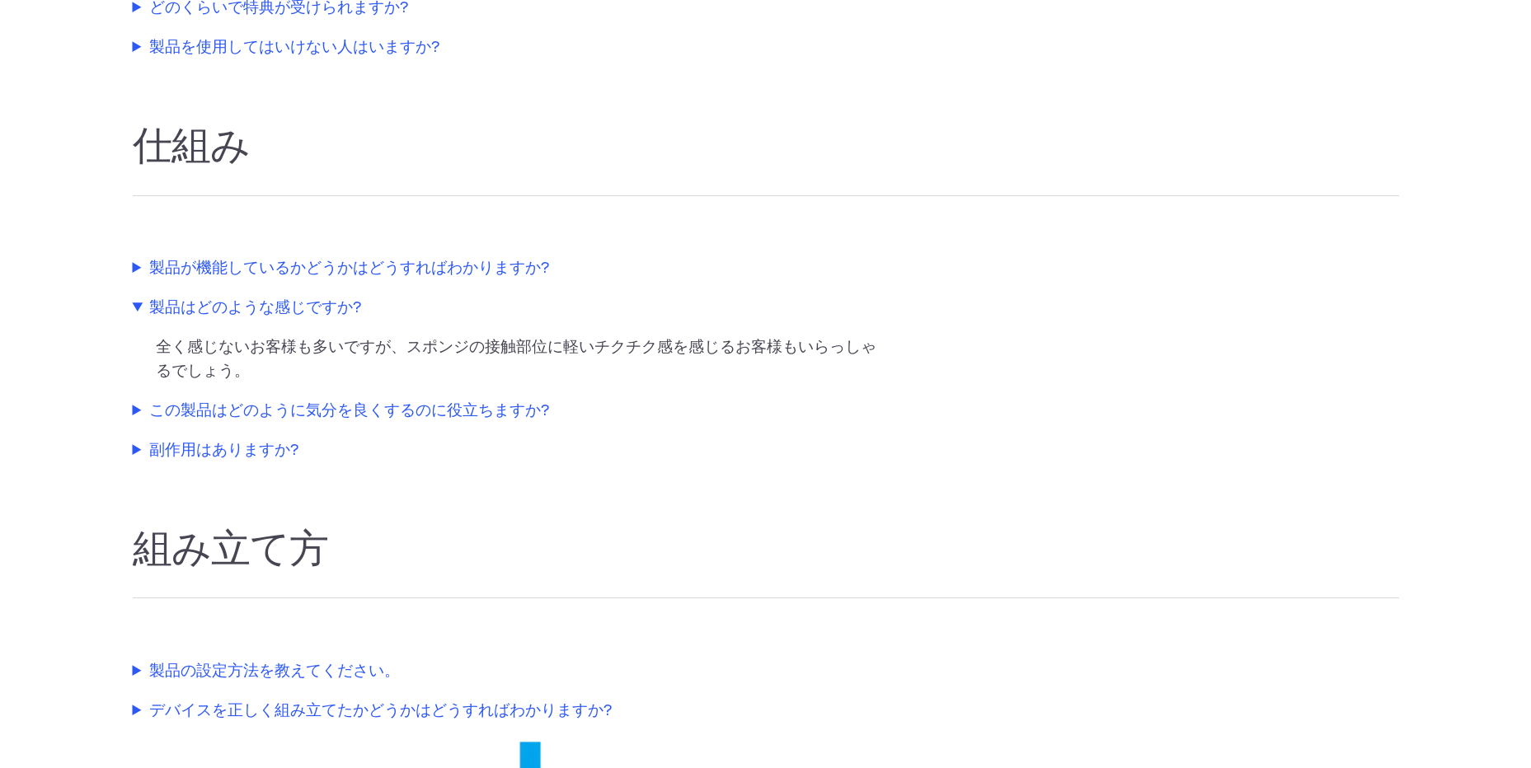
click at [218, 310] on summary "製品はどのような感じですか?" at bounding box center [508, 309] width 750 height 24
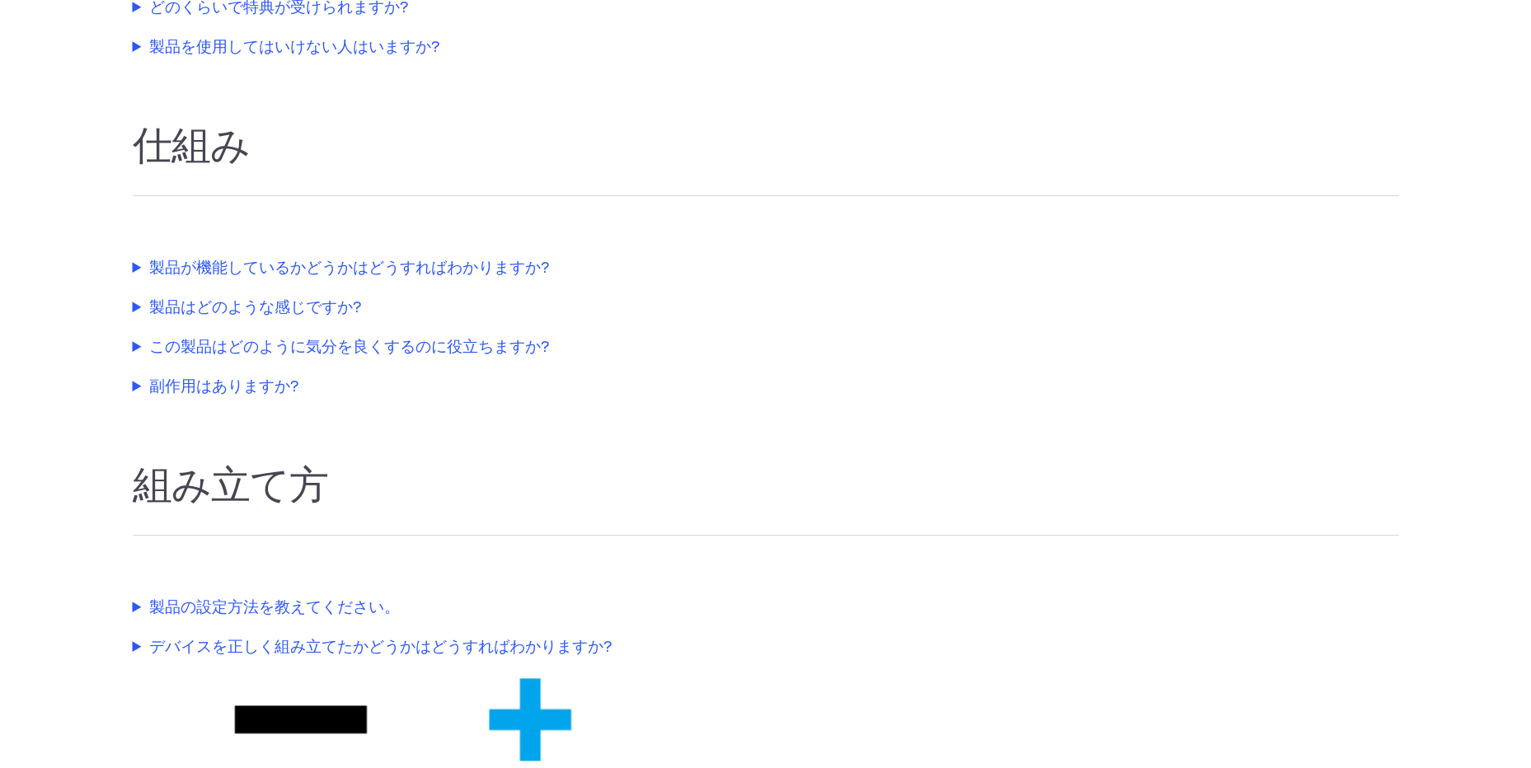
click at [217, 344] on summary "この製品はどのように気分を良くするのに役立ちますか?" at bounding box center [508, 348] width 750 height 24
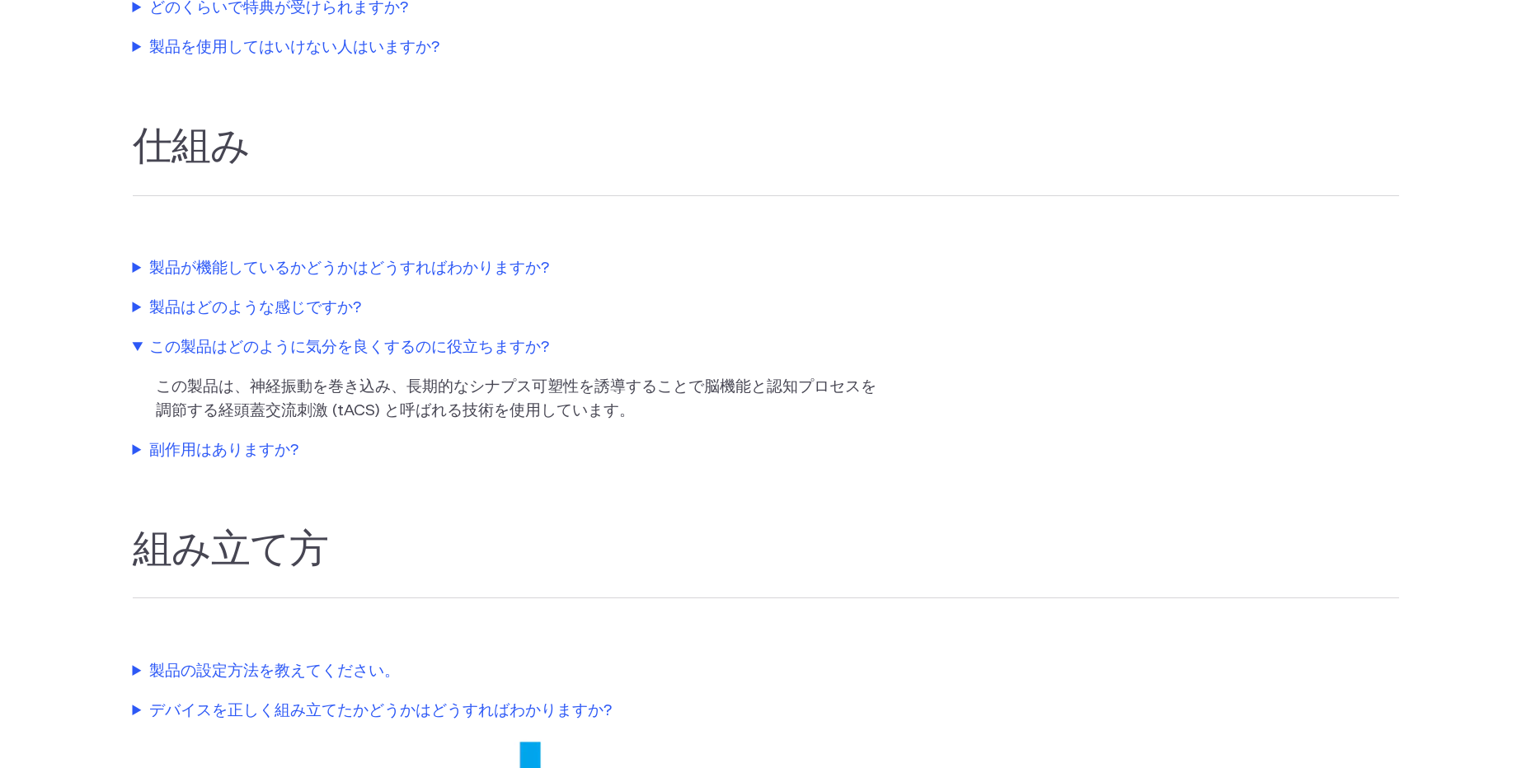
click at [348, 344] on summary "この製品はどのように気分を良くするのに役立ちますか?" at bounding box center [508, 348] width 750 height 24
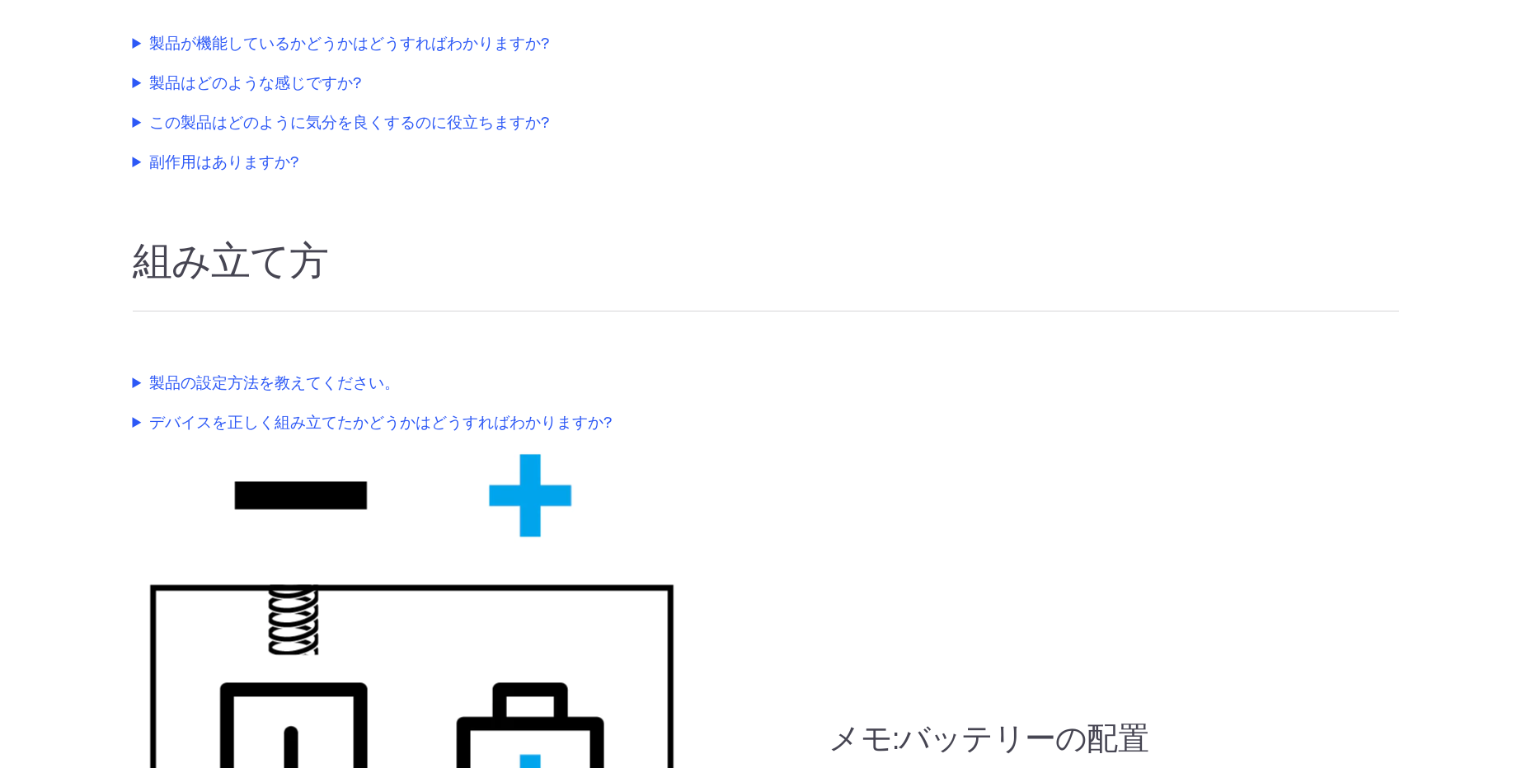
scroll to position [1076, 0]
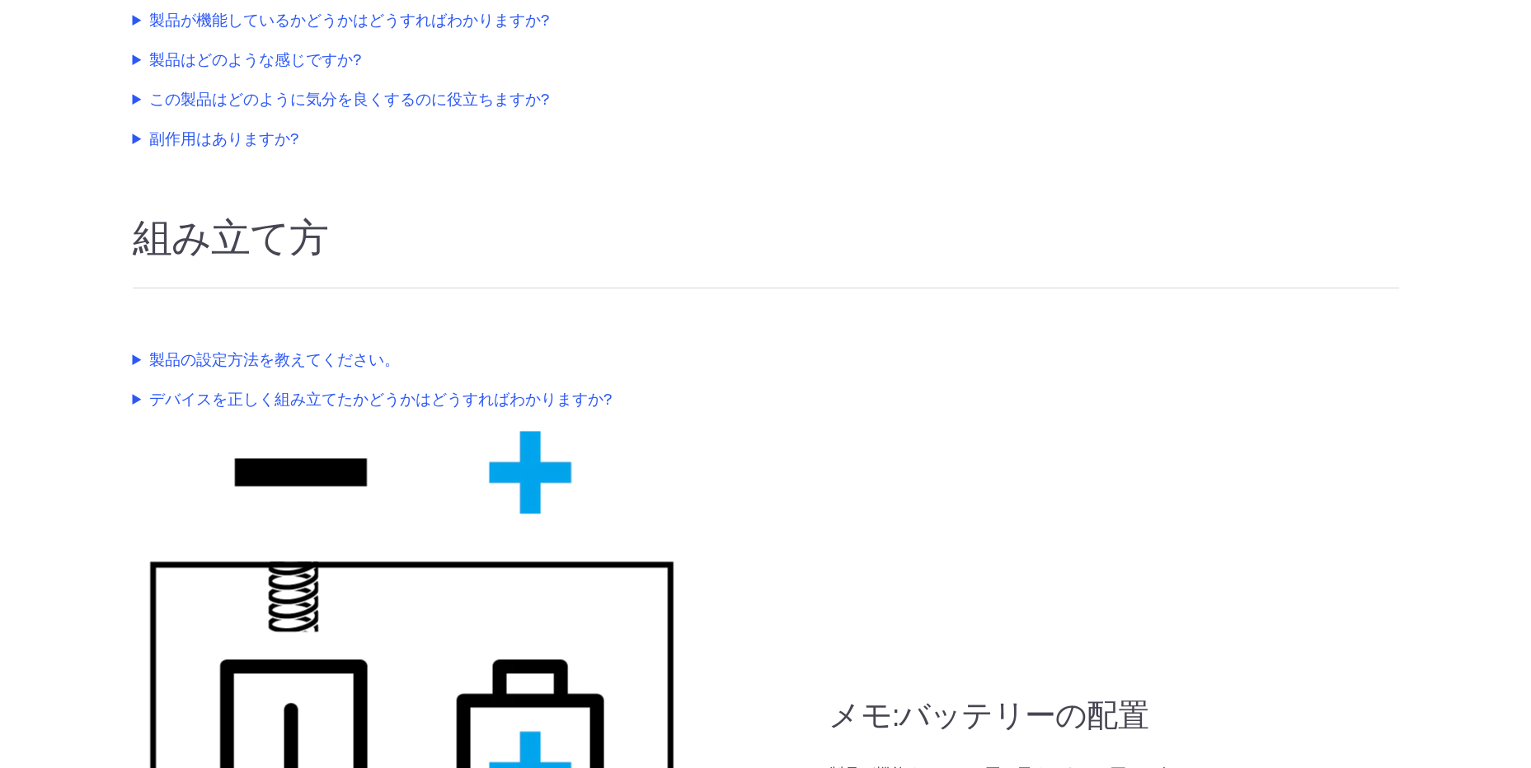
click at [265, 367] on summary "製品の設定方法を教えてください。" at bounding box center [508, 361] width 750 height 24
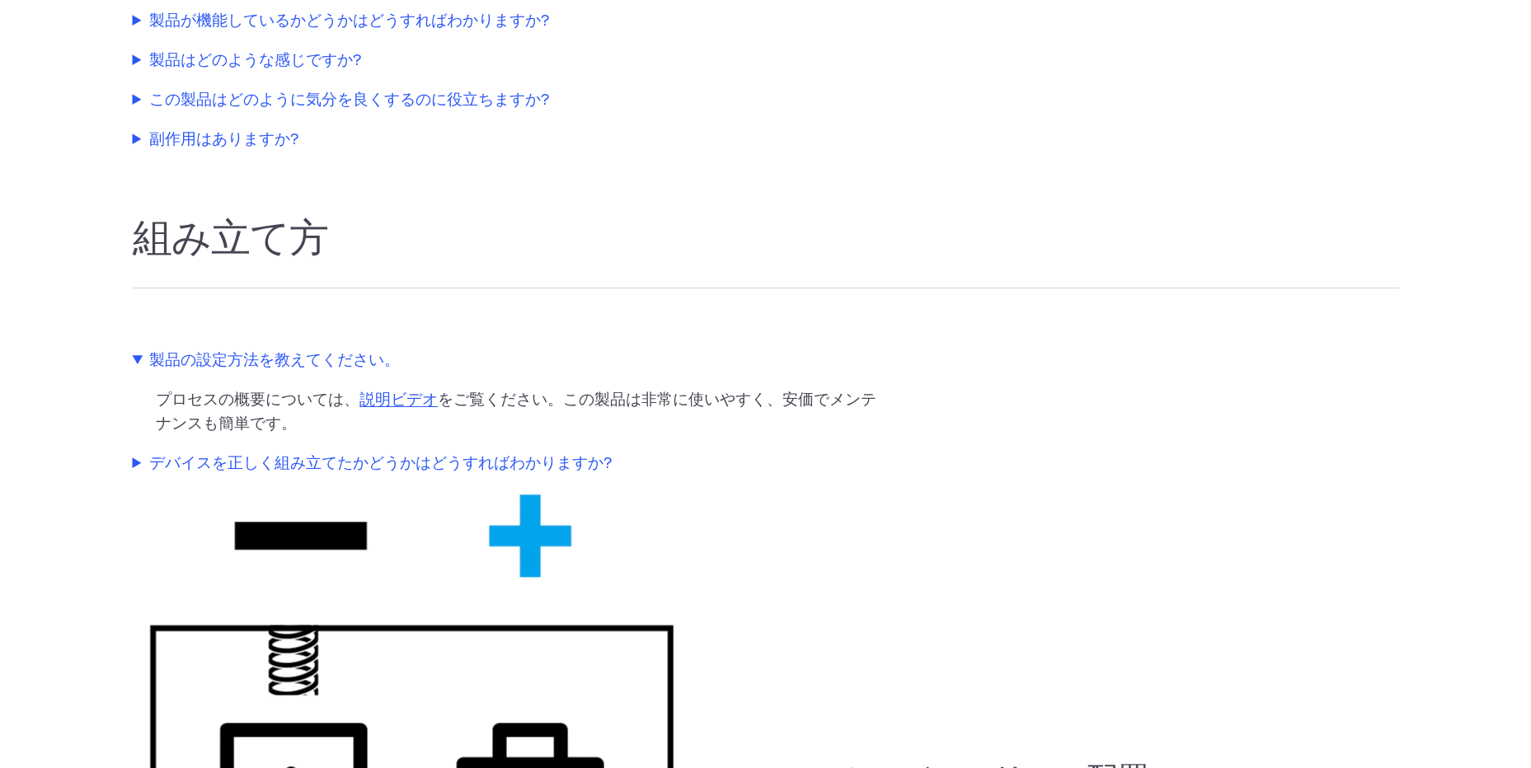
click at [265, 367] on summary "製品の設定方法を教えてください。" at bounding box center [508, 361] width 750 height 24
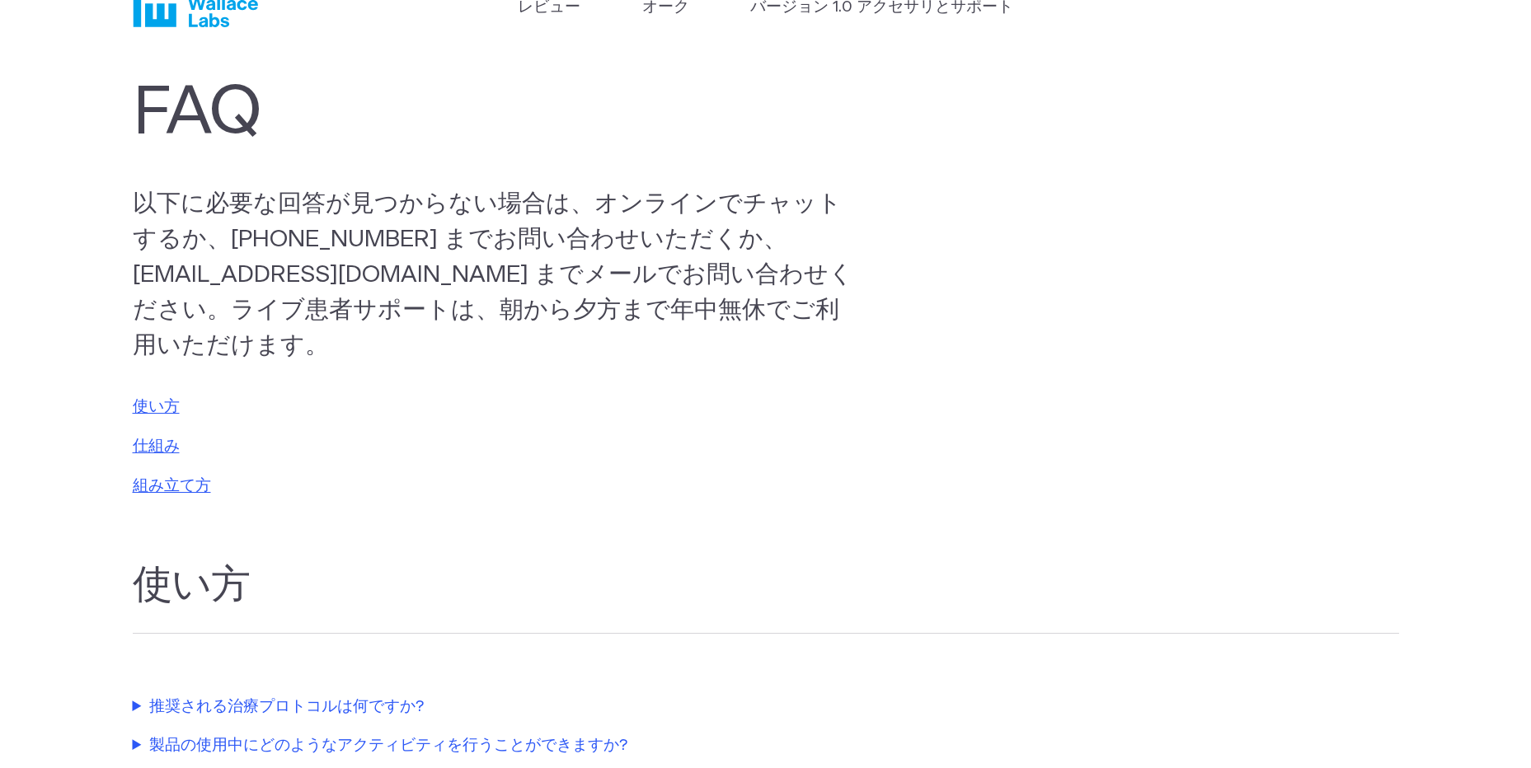
scroll to position [0, 0]
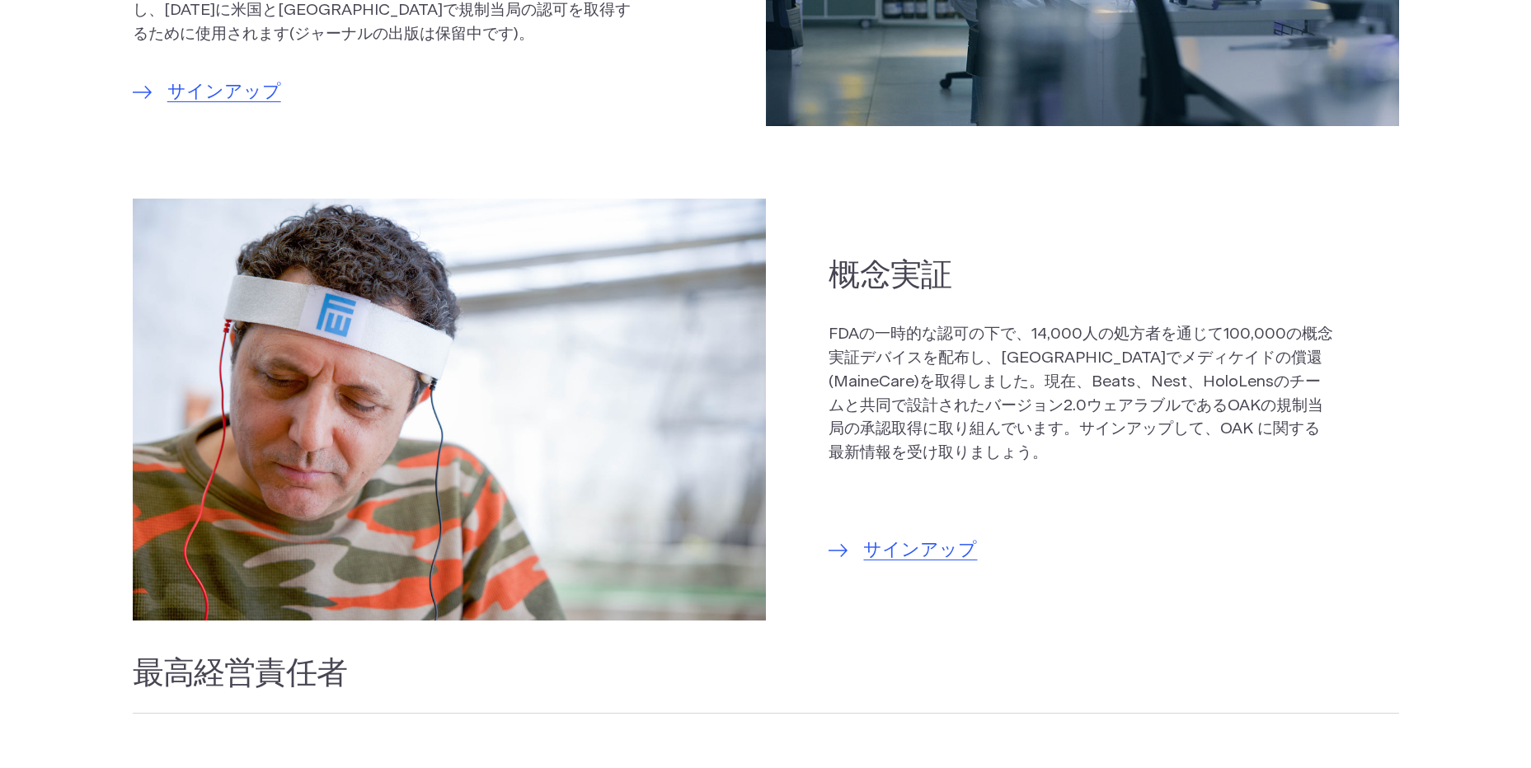
scroll to position [1154, 0]
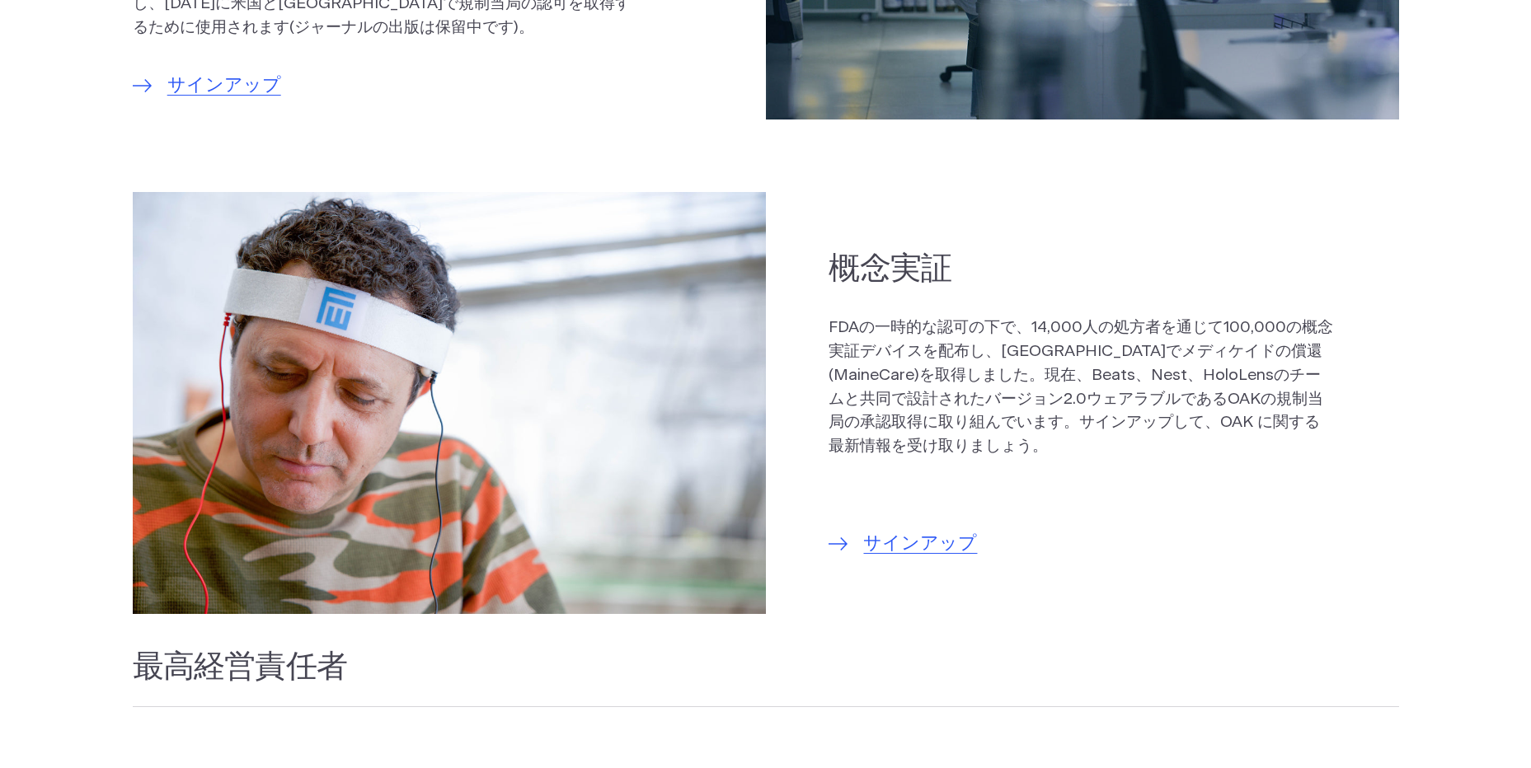
click at [1128, 260] on h2 "概念実証" at bounding box center [1081, 269] width 506 height 42
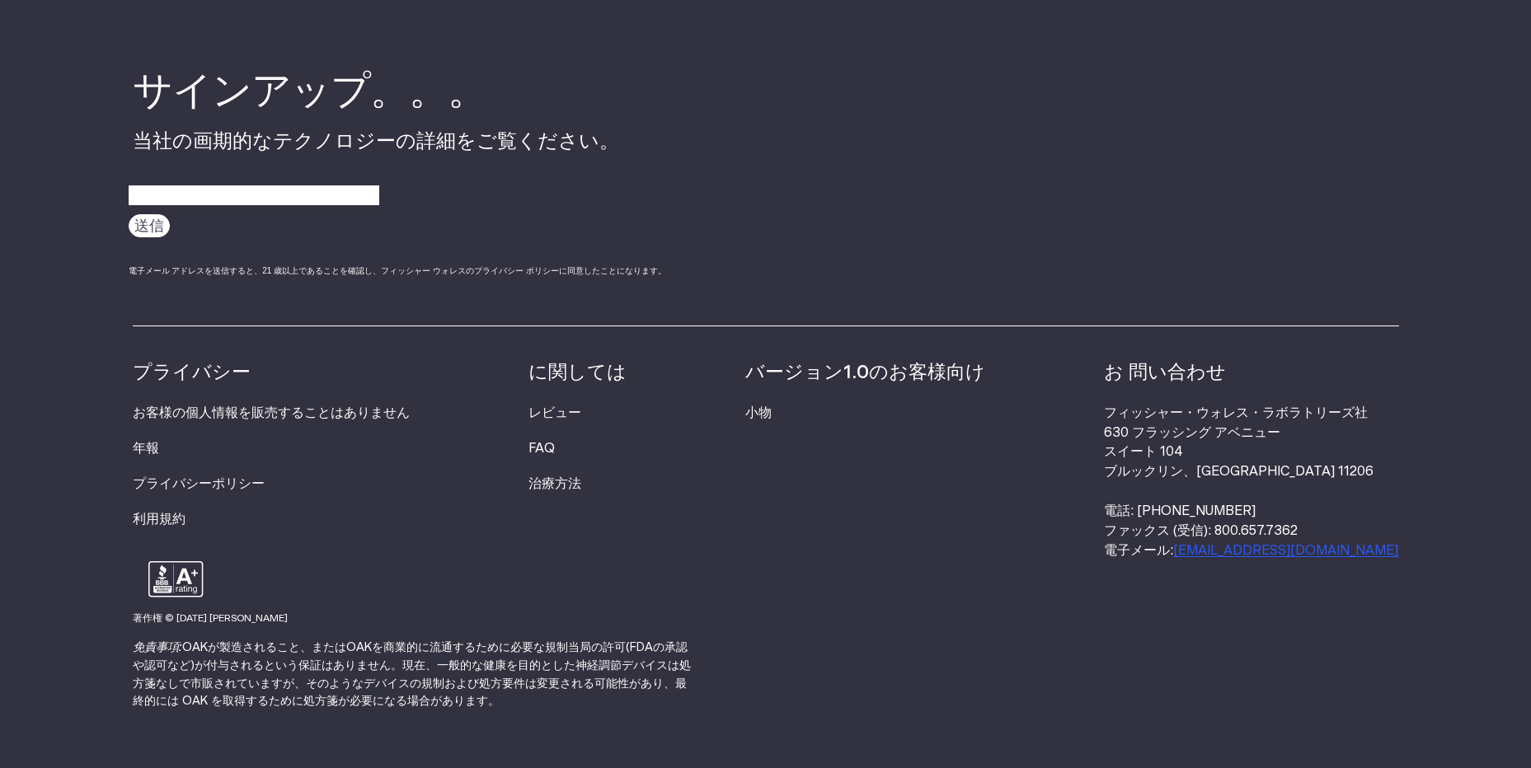
scroll to position [5522, 0]
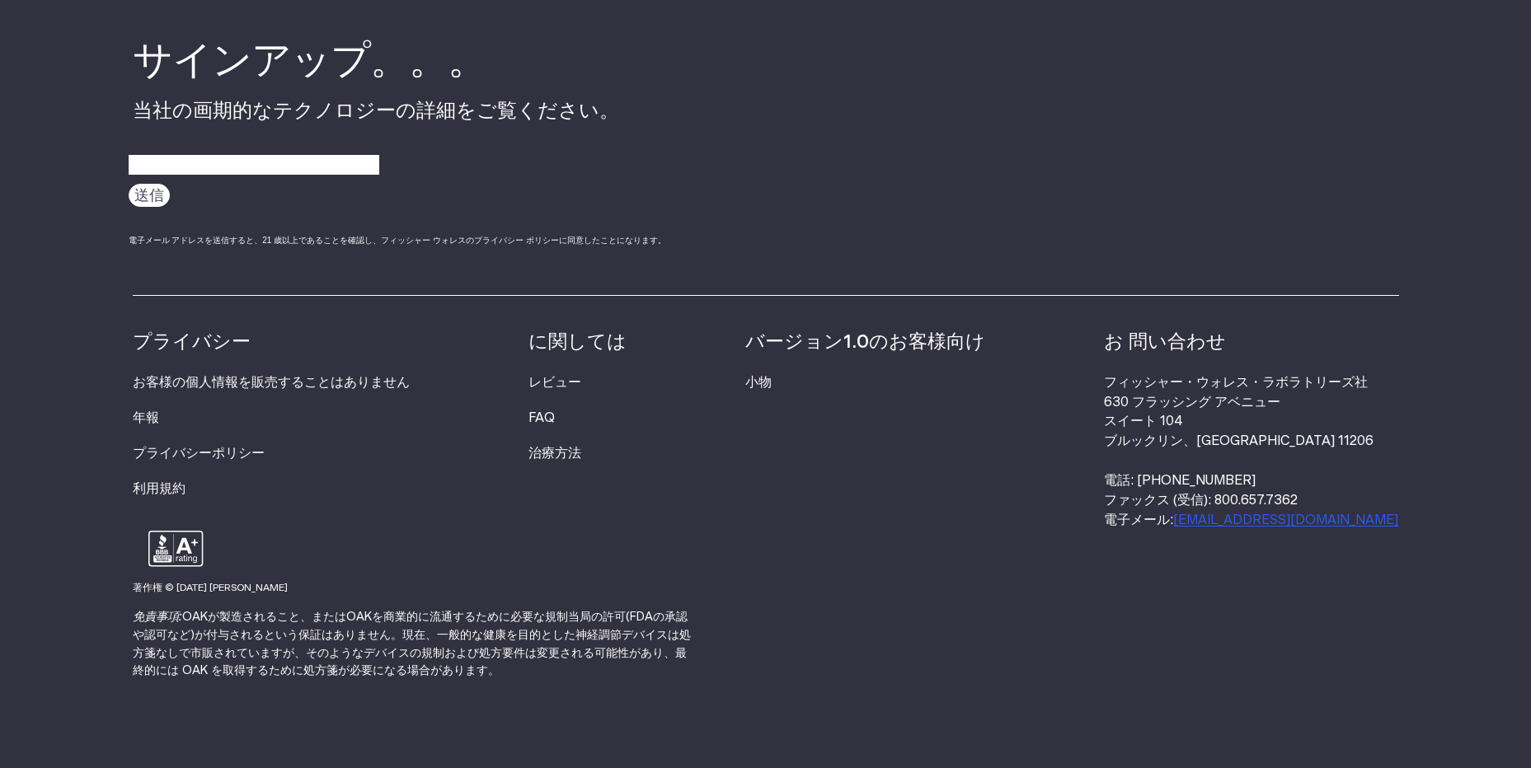
click at [935, 213] on div "サインアップ。。。 当社の画期的なテクノロジーの詳細をご覧ください。 Submit 電子メール アドレスを送信すると、21 歳以上であることを確認し、フィッシ…" at bounding box center [734, 165] width 1203 height 259
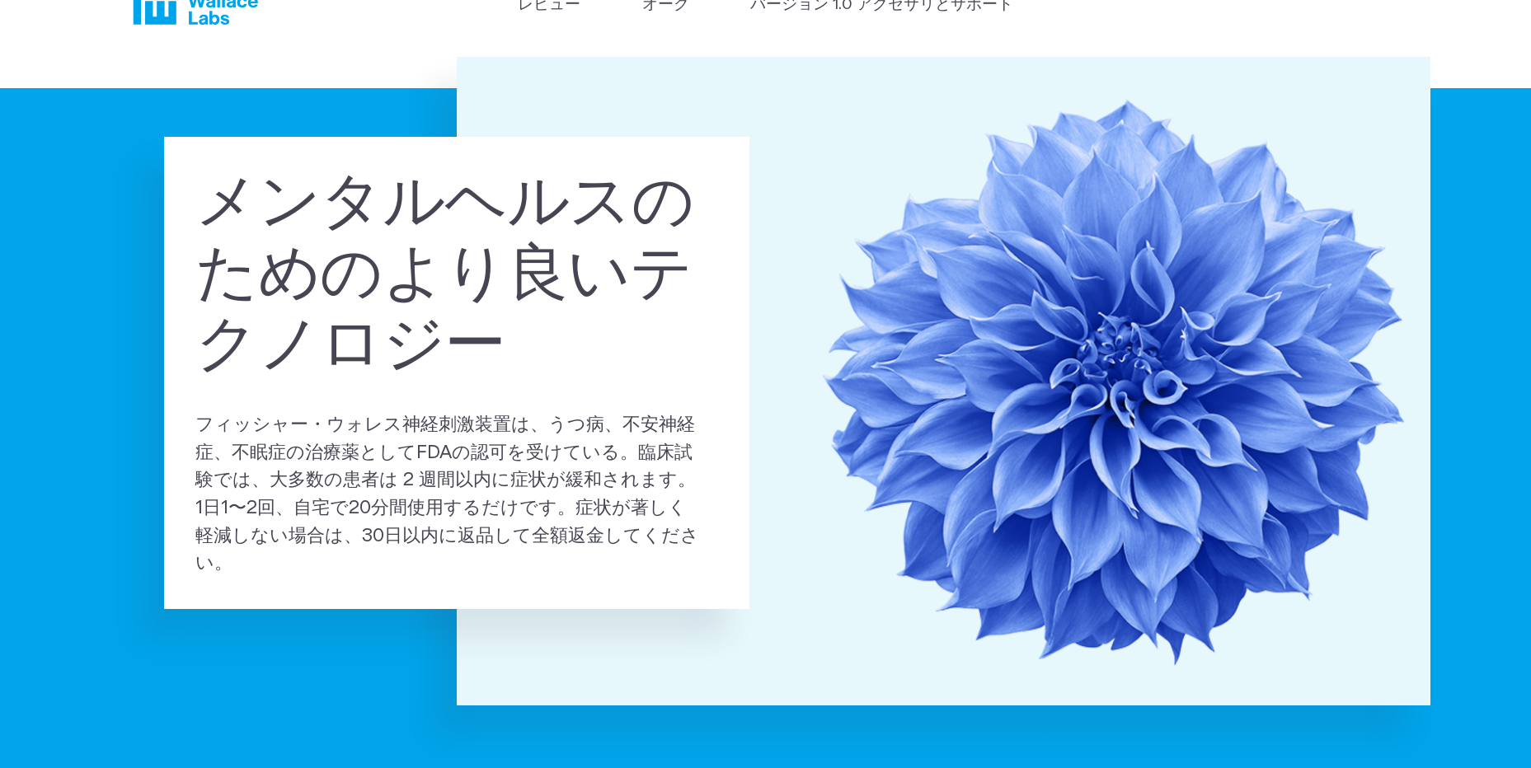
scroll to position [165, 0]
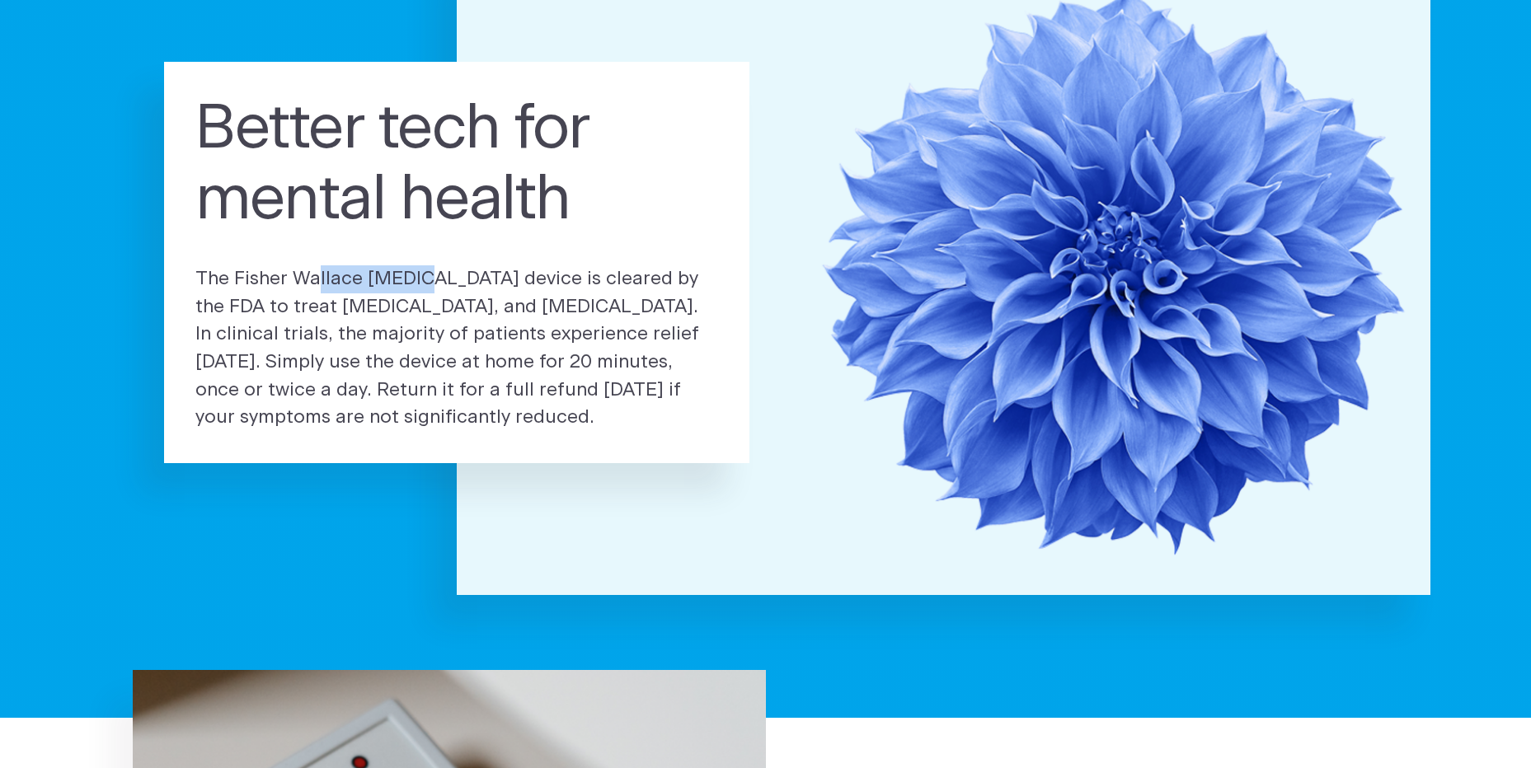
drag, startPoint x: 237, startPoint y: 269, endPoint x: 340, endPoint y: 270, distance: 103.9
click at [340, 270] on p "The Fisher Wallace neurostimulation device is cleared by the FDA to treat depre…" at bounding box center [456, 348] width 523 height 166
drag, startPoint x: 729, startPoint y: 235, endPoint x: 706, endPoint y: 368, distance: 135.5
click at [706, 368] on p "The Fisher Wallace neurostimulation device is cleared by the FDA to treat depre…" at bounding box center [456, 348] width 523 height 166
drag, startPoint x: 706, startPoint y: 368, endPoint x: 1460, endPoint y: 353, distance: 753.5
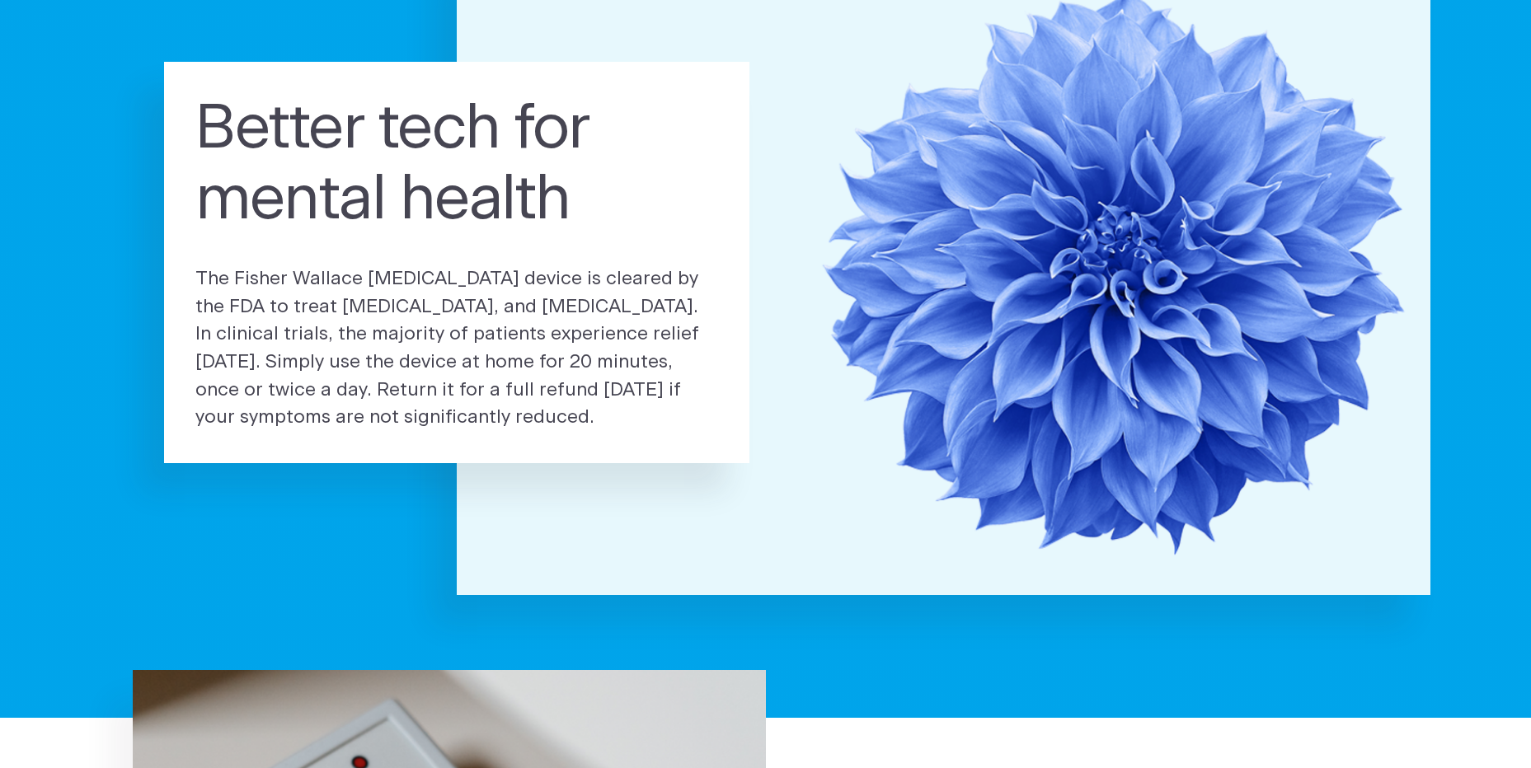
click at [1460, 353] on section "Better tech for mental health The Fisher Wallace neurostimulation device is cle…" at bounding box center [765, 331] width 1531 height 771
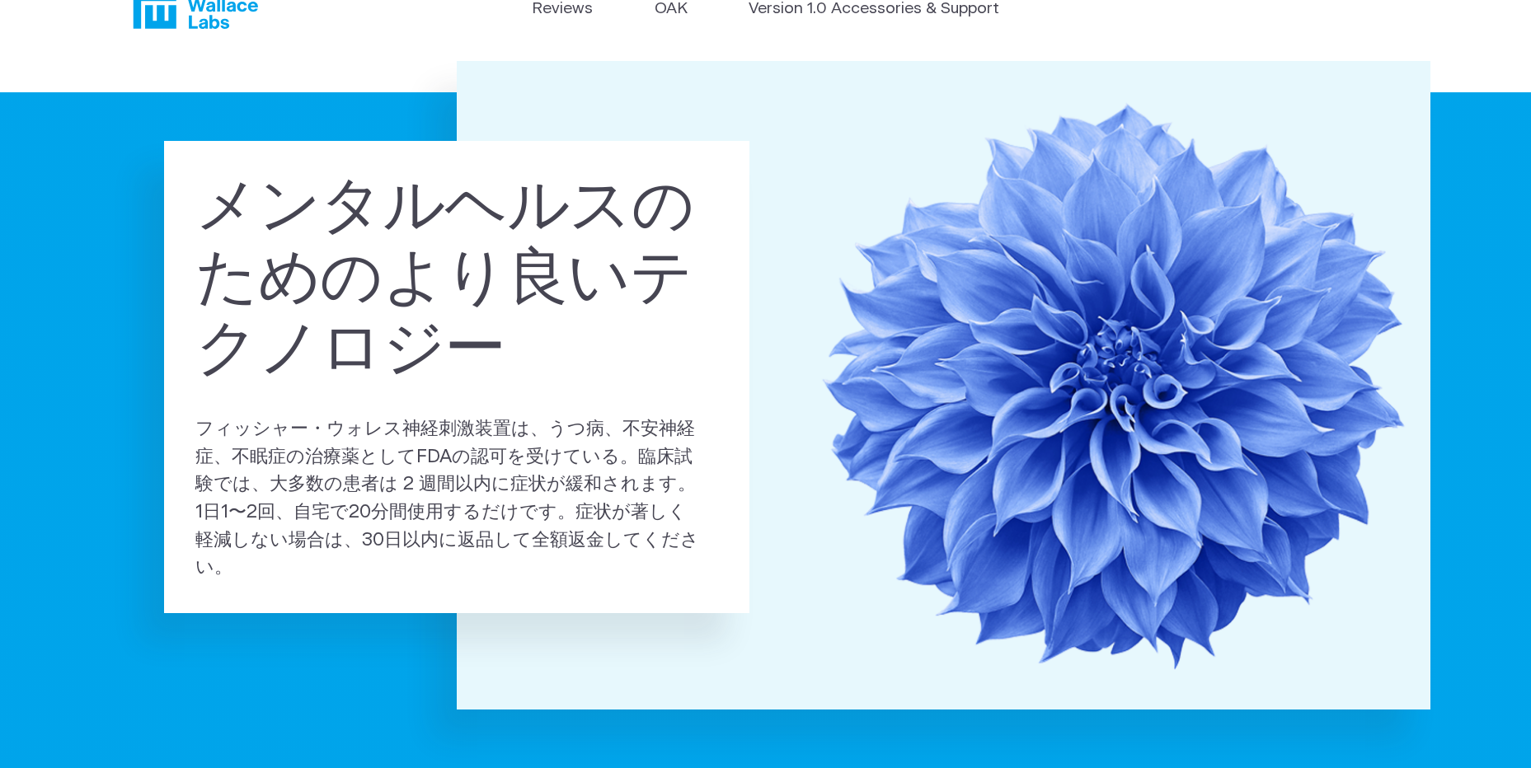
scroll to position [0, 0]
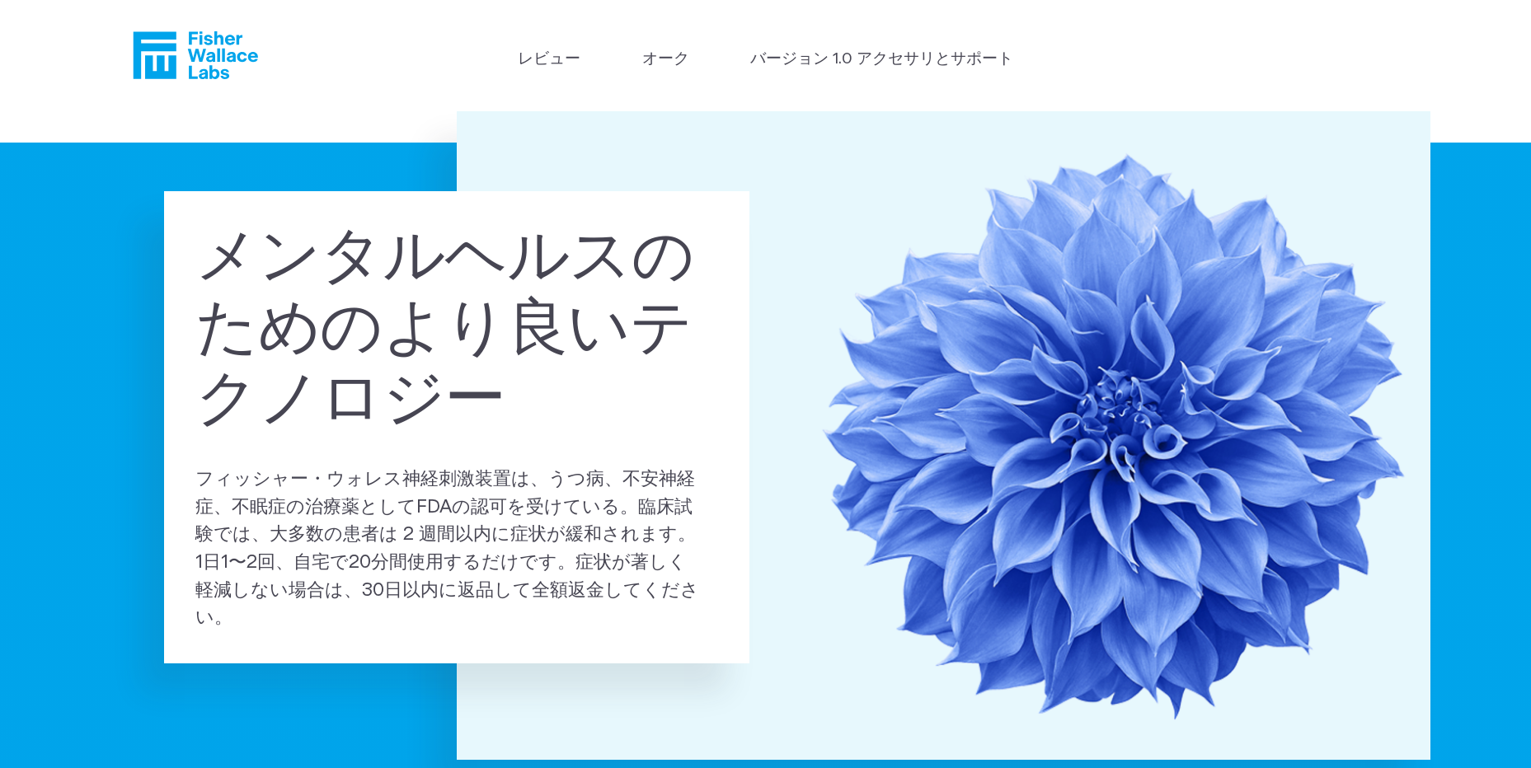
click at [496, 252] on h1 "メンタルヘルスのためのより良いテクノロジー" at bounding box center [456, 329] width 523 height 213
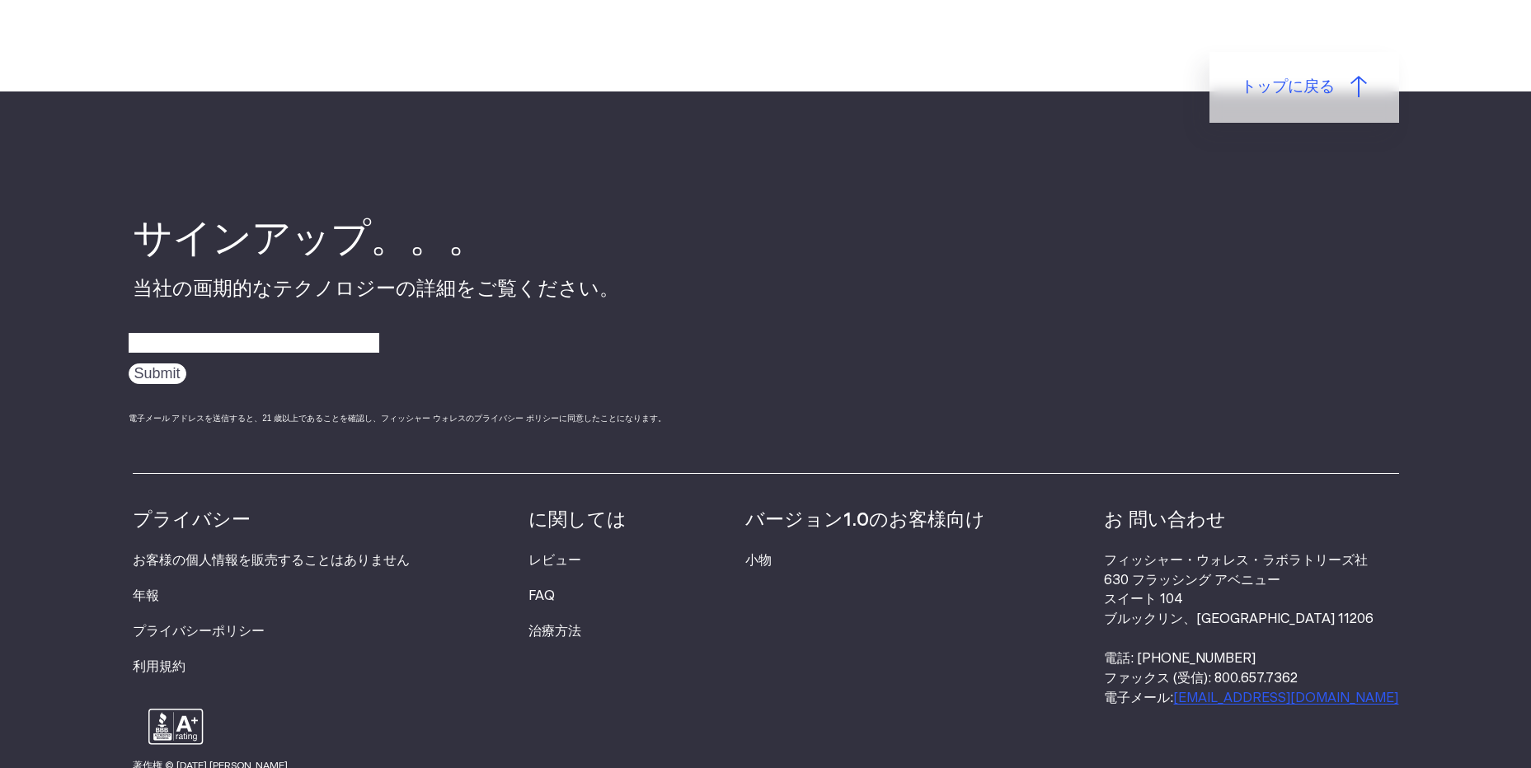
scroll to position [4945, 0]
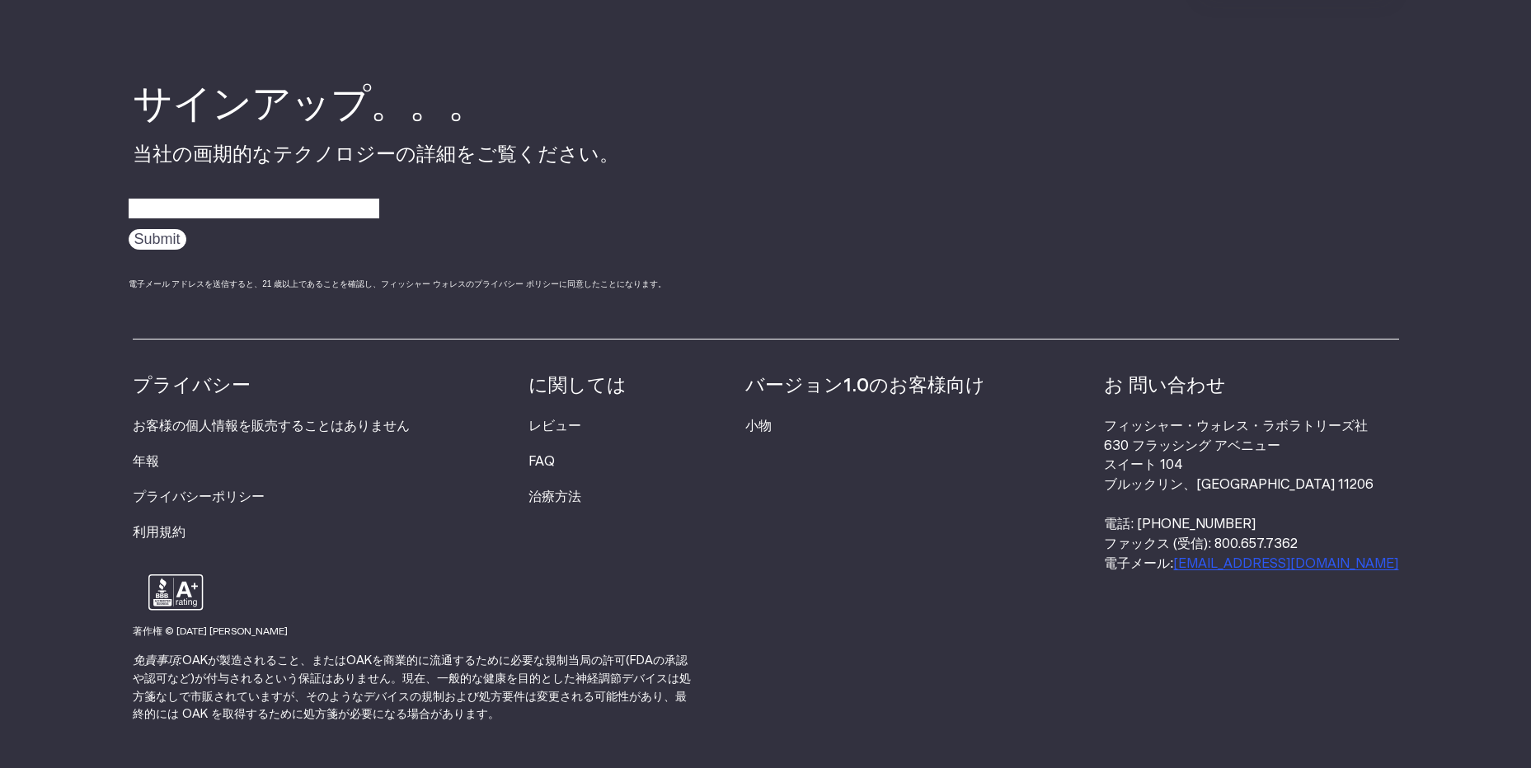
click at [803, 532] on ul "バージョン1.0のお客様向け 小物" at bounding box center [865, 474] width 240 height 202
